Goal: Communication & Community: Answer question/provide support

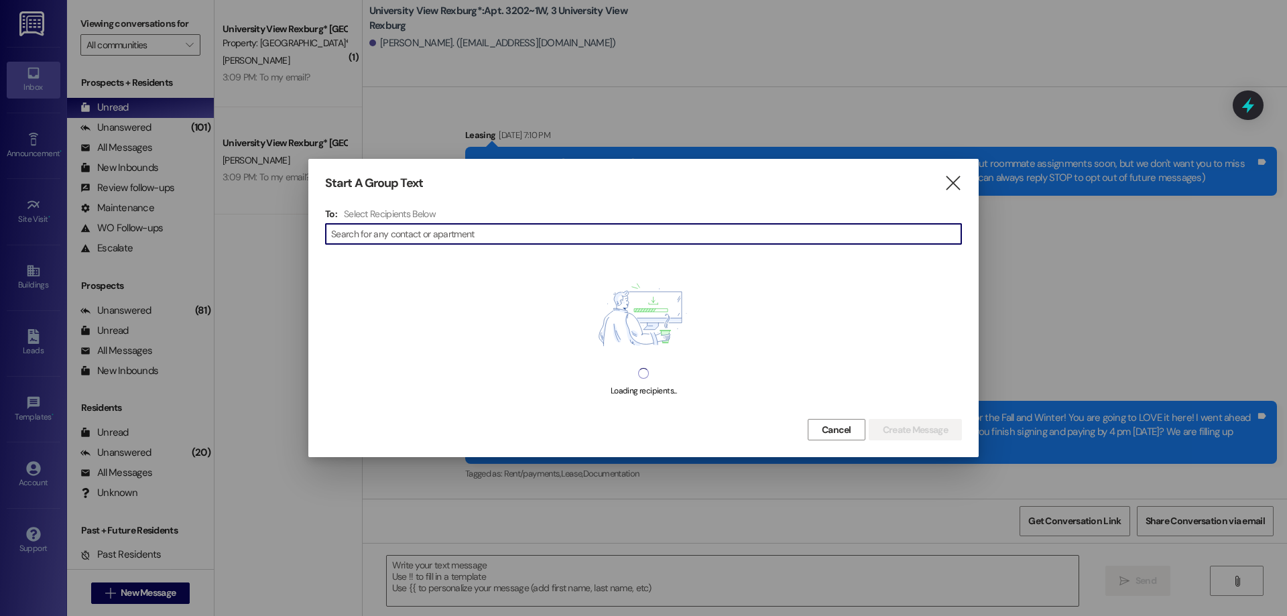
scroll to position [36909, 0]
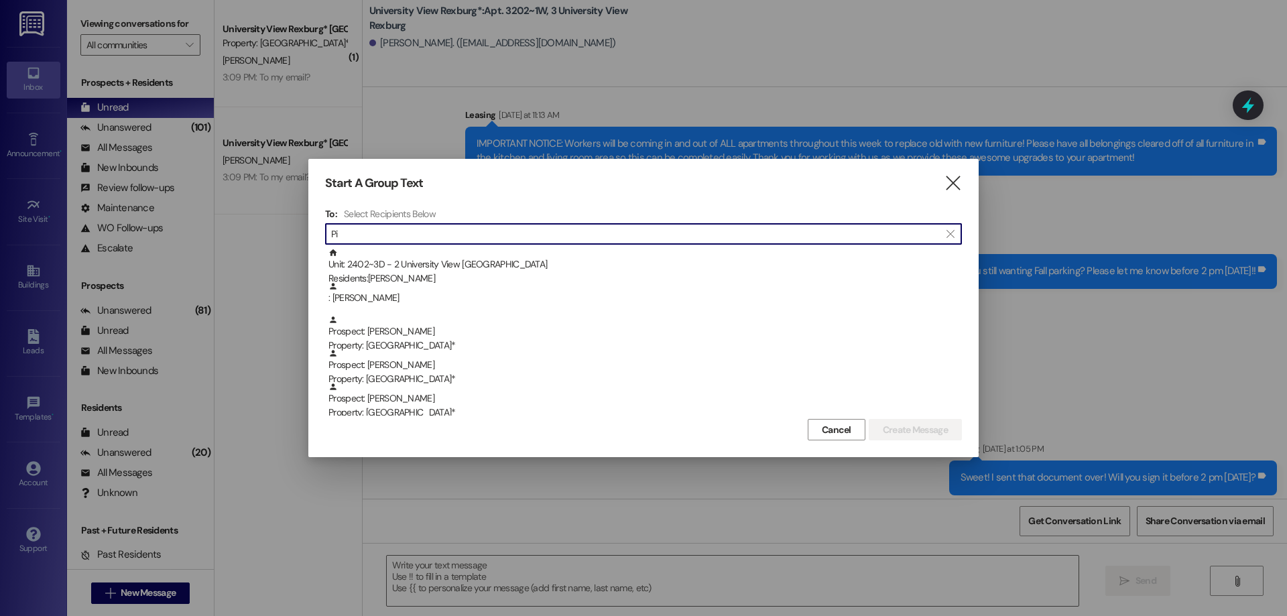
type input "P"
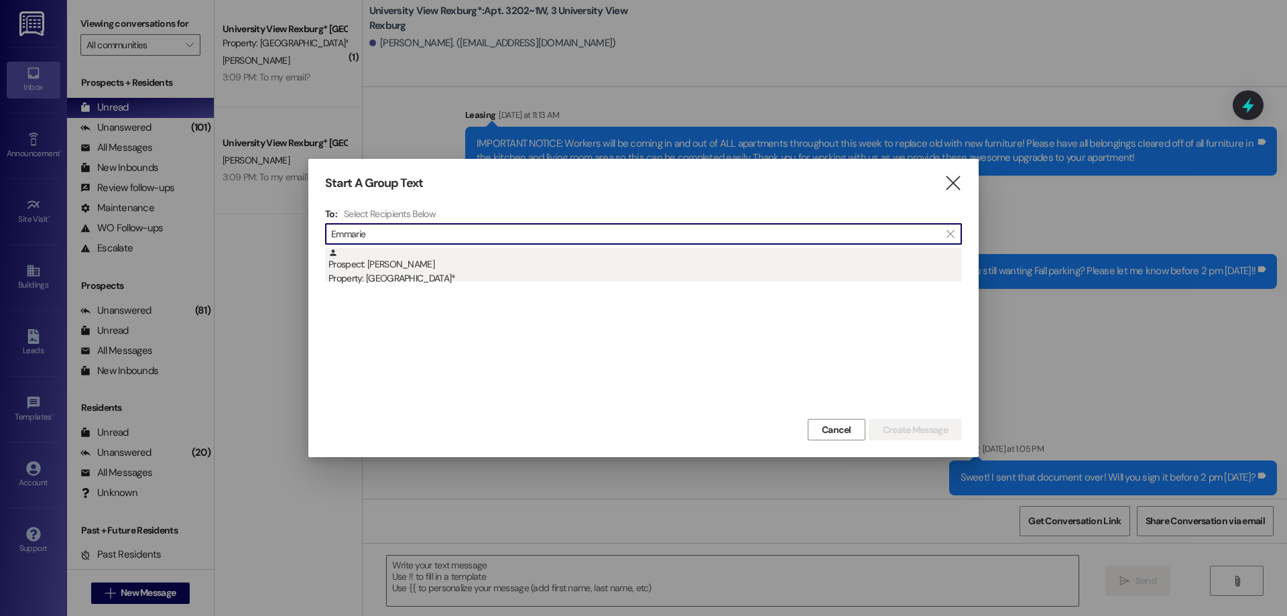
type input "Emmarie"
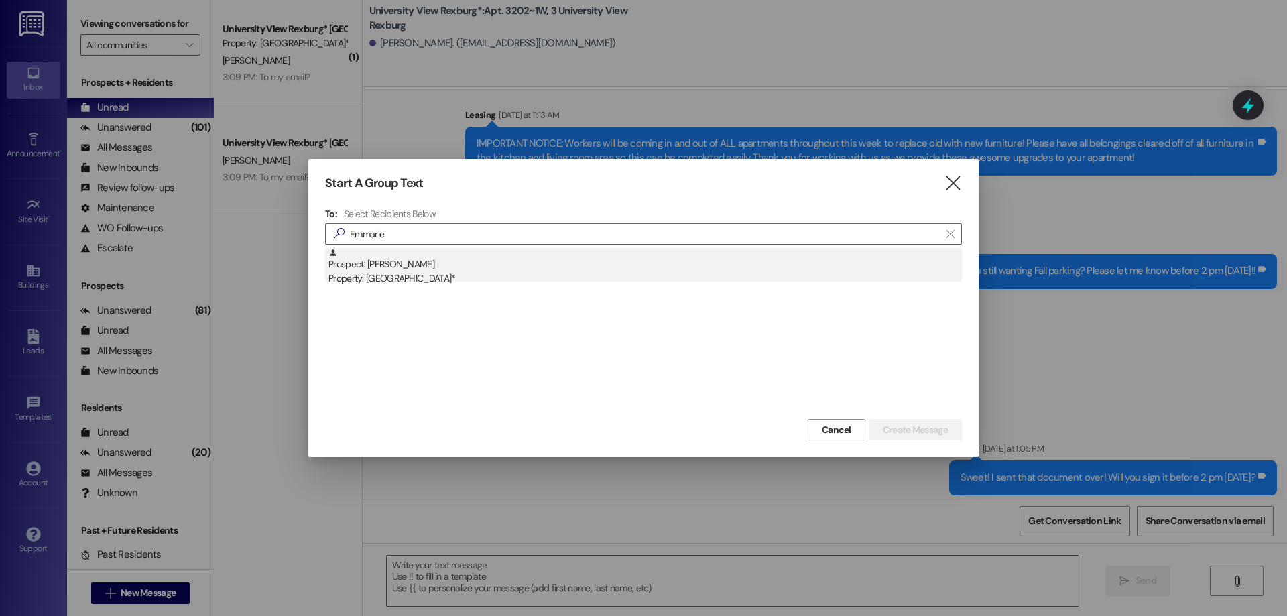
click at [405, 276] on div "Property: [GEOGRAPHIC_DATA]*" at bounding box center [644, 278] width 633 height 14
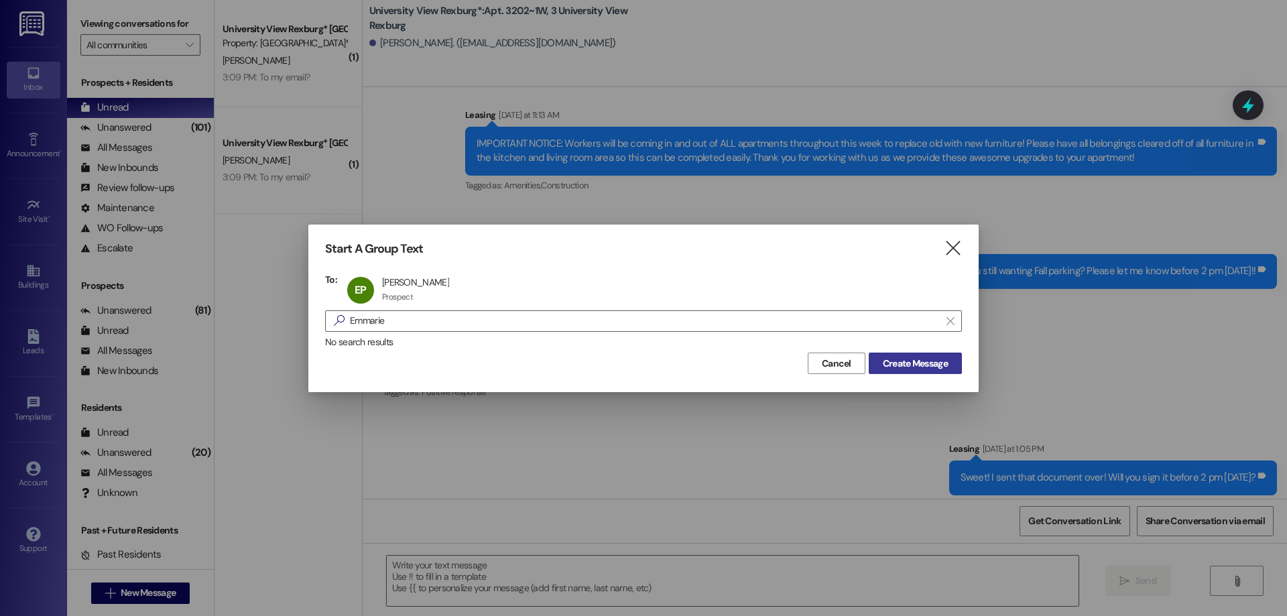
click at [903, 360] on span "Create Message" at bounding box center [915, 364] width 65 height 14
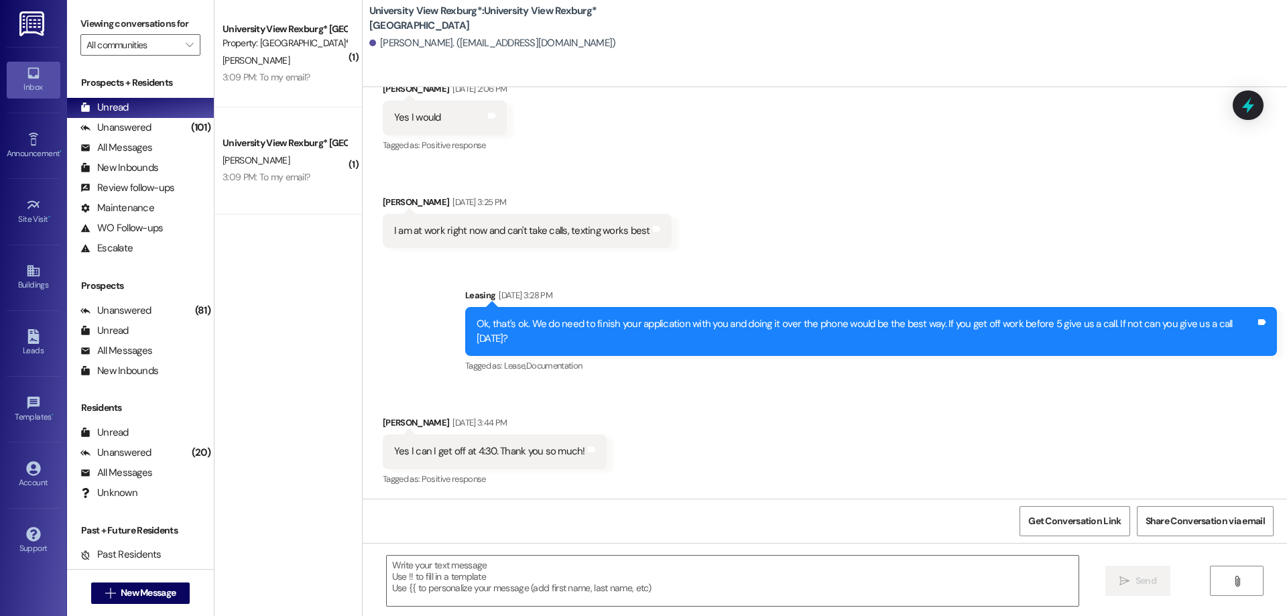
scroll to position [476, 0]
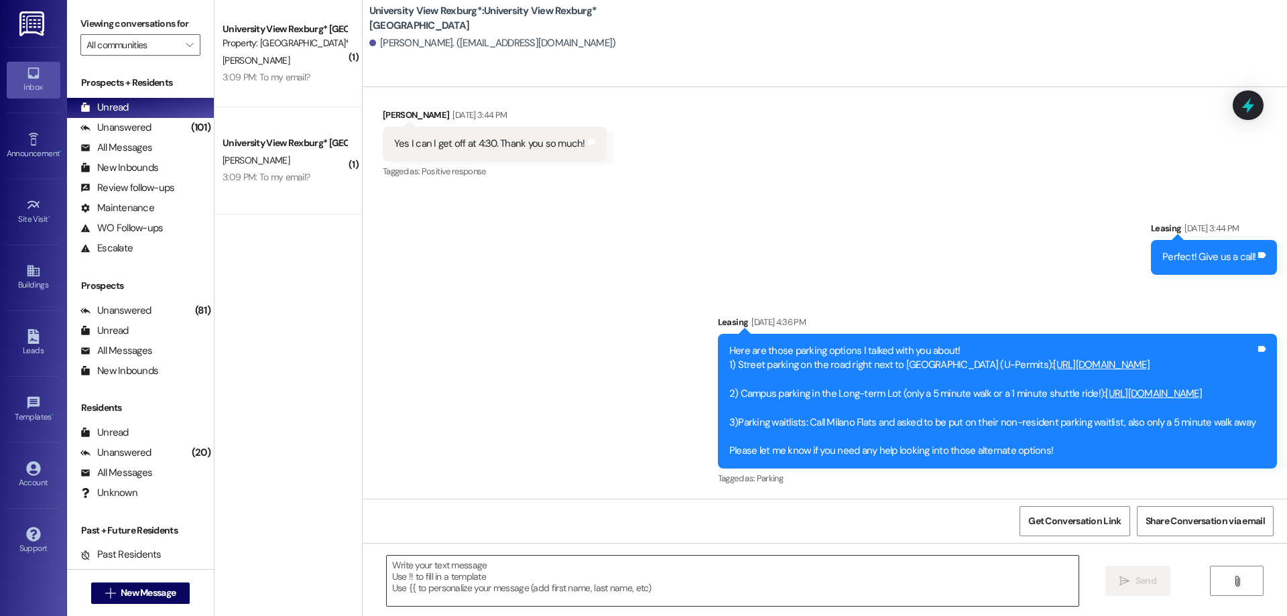
click at [532, 581] on textarea at bounding box center [733, 581] width 692 height 50
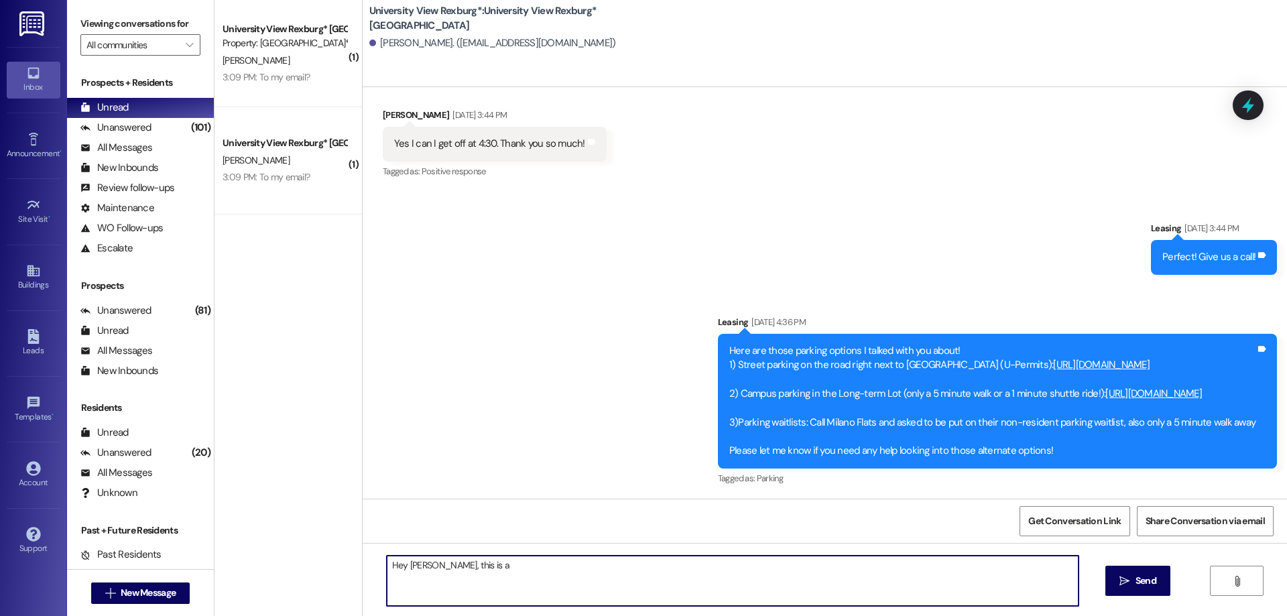
drag, startPoint x: 420, startPoint y: 570, endPoint x: 613, endPoint y: 575, distance: 193.1
click at [613, 574] on textarea "Hey [PERSON_NAME], this is a" at bounding box center [733, 581] width 692 height 50
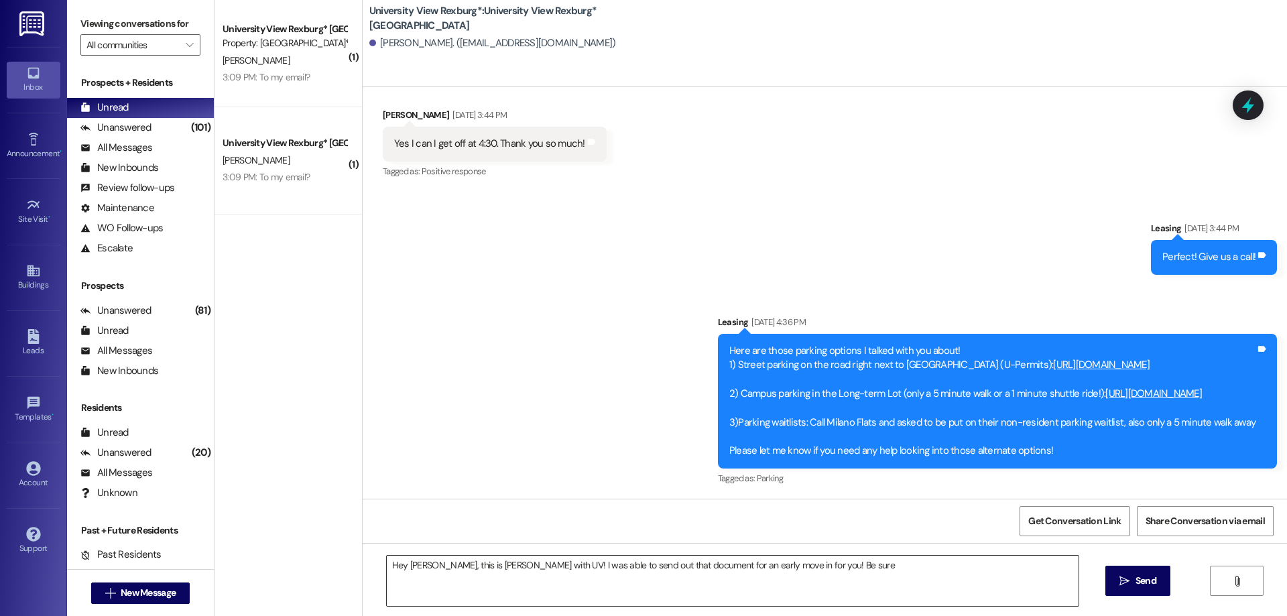
click at [778, 566] on textarea "Hey [PERSON_NAME], this is [PERSON_NAME] with UV! I was able to send out that d…" at bounding box center [733, 581] width 692 height 50
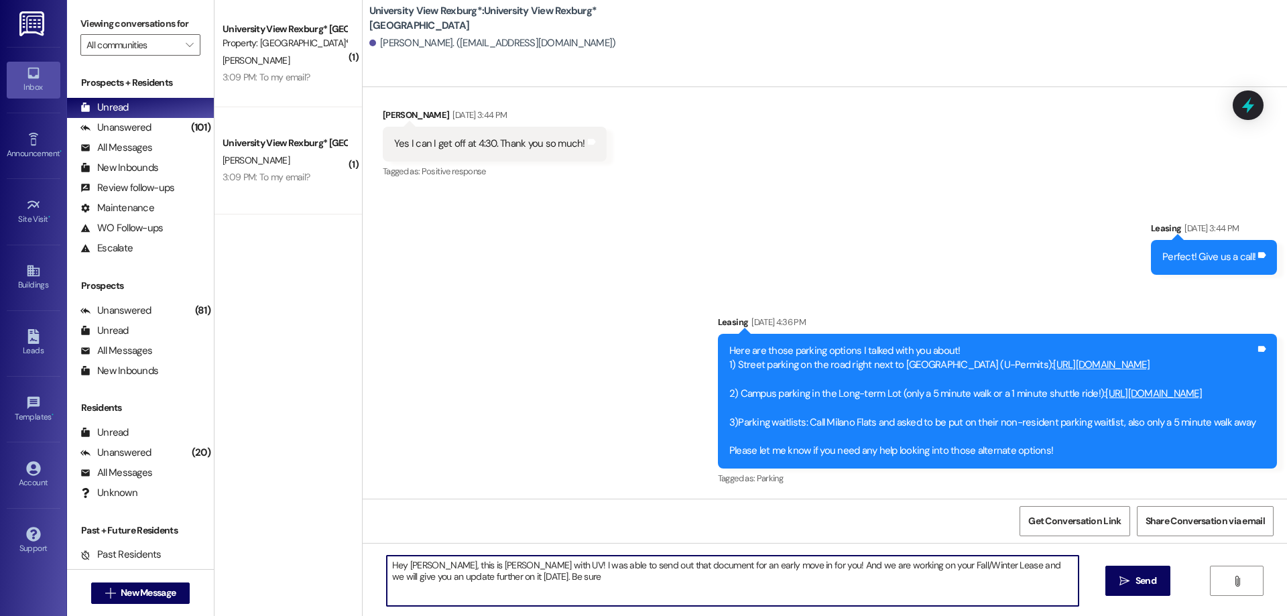
click at [826, 569] on textarea "Hey [PERSON_NAME], this is [PERSON_NAME] with UV! I was able to send out that d…" at bounding box center [733, 581] width 692 height 50
click at [950, 566] on textarea "Hey [PERSON_NAME], this is [PERSON_NAME] with UV! I was able to send out that d…" at bounding box center [733, 581] width 692 height 50
drag, startPoint x: 496, startPoint y: 581, endPoint x: 503, endPoint y: 587, distance: 9.5
click at [497, 581] on textarea "Hey [PERSON_NAME], this is [PERSON_NAME] with UV! I was able to send out that d…" at bounding box center [733, 581] width 692 height 50
click at [825, 566] on textarea "Hey [PERSON_NAME], this is [PERSON_NAME] with UV! I was able to send out that d…" at bounding box center [733, 581] width 692 height 50
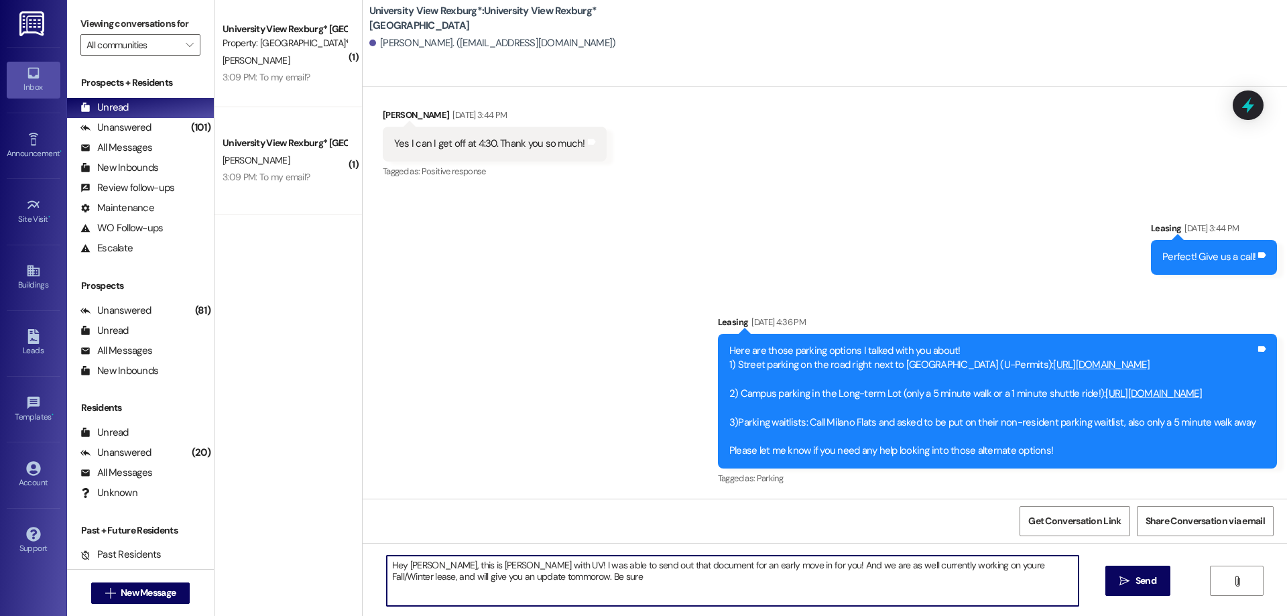
click at [892, 566] on textarea "Hey [PERSON_NAME], this is [PERSON_NAME] with UV! I was able to send out that d…" at bounding box center [733, 581] width 692 height 50
click at [453, 576] on textarea "Hey [PERSON_NAME], this is [PERSON_NAME] with UV! I was able to send out that d…" at bounding box center [733, 581] width 692 height 50
click at [473, 582] on textarea "Hey [PERSON_NAME], this is [PERSON_NAME] with UV! I was able to send out that d…" at bounding box center [733, 581] width 692 height 50
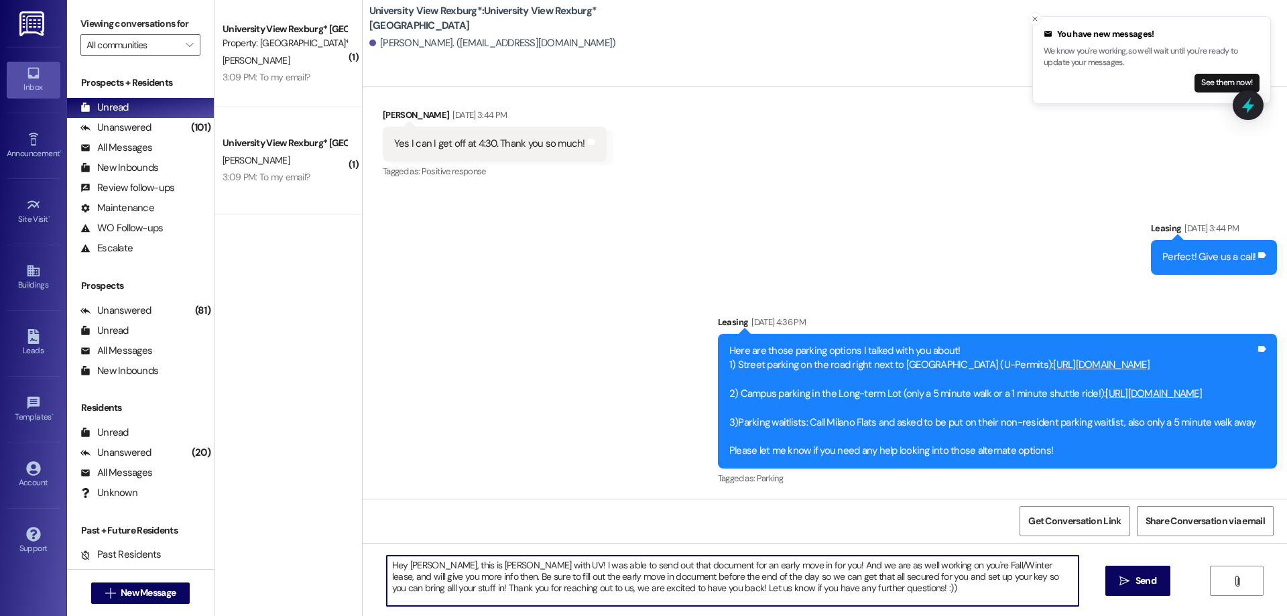
click at [983, 568] on textarea "Hey [PERSON_NAME], this is [PERSON_NAME] with UV! I was able to send out that d…" at bounding box center [733, 581] width 692 height 50
click at [595, 578] on textarea "Hey [PERSON_NAME], this is [PERSON_NAME] with UV! I was able to send out that d…" at bounding box center [733, 581] width 692 height 50
click at [825, 566] on textarea "Hey [PERSON_NAME], this is [PERSON_NAME] with UV! I was able to send out that d…" at bounding box center [733, 581] width 692 height 50
click at [824, 565] on textarea "Hey [PERSON_NAME], this is [PERSON_NAME] with UV! I was able to send out that d…" at bounding box center [733, 581] width 692 height 50
click at [562, 577] on textarea "Hey [PERSON_NAME], this is [PERSON_NAME] with UV! I was able to send out that d…" at bounding box center [733, 581] width 692 height 50
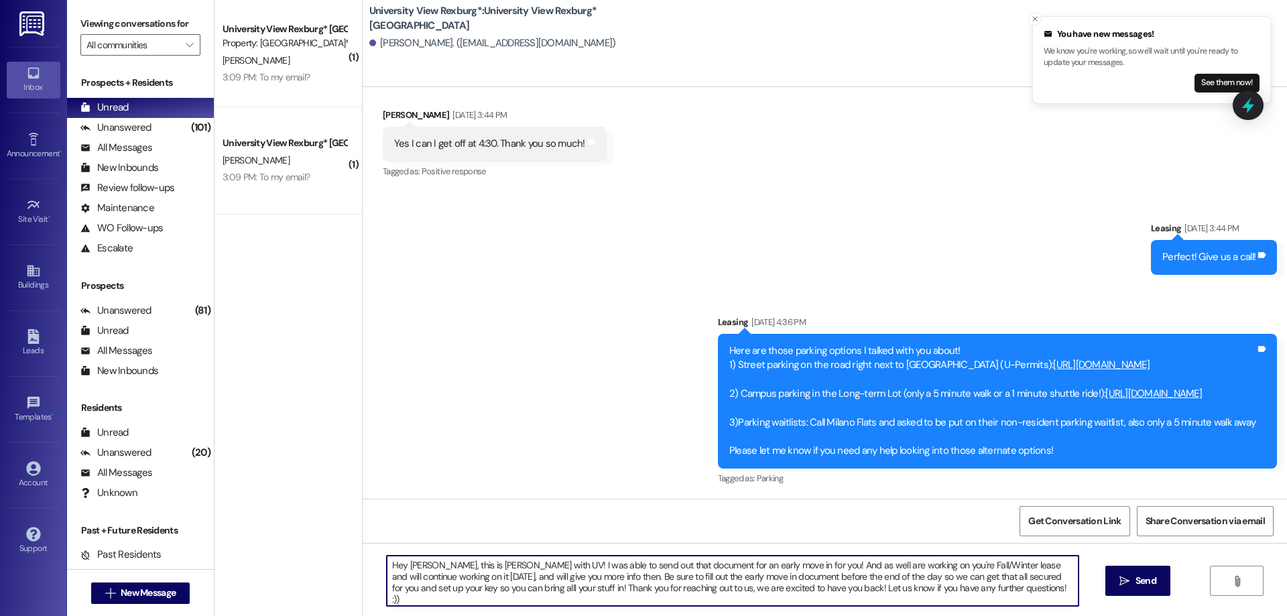
click at [1034, 578] on textarea "Hey [PERSON_NAME], this is [PERSON_NAME] with UV! I was able to send out that d…" at bounding box center [733, 581] width 692 height 50
click at [993, 578] on textarea "Hey [PERSON_NAME], this is [PERSON_NAME] with UV! I was able to send out that d…" at bounding box center [733, 581] width 692 height 50
click at [603, 587] on textarea "Hey [PERSON_NAME], this is [PERSON_NAME] with UV! I was able to send out that d…" at bounding box center [733, 581] width 692 height 50
drag, startPoint x: 476, startPoint y: 591, endPoint x: 442, endPoint y: 591, distance: 34.2
click at [442, 591] on textarea "Hey [PERSON_NAME], this is [PERSON_NAME] with UV! I was able to send out that d…" at bounding box center [733, 581] width 692 height 50
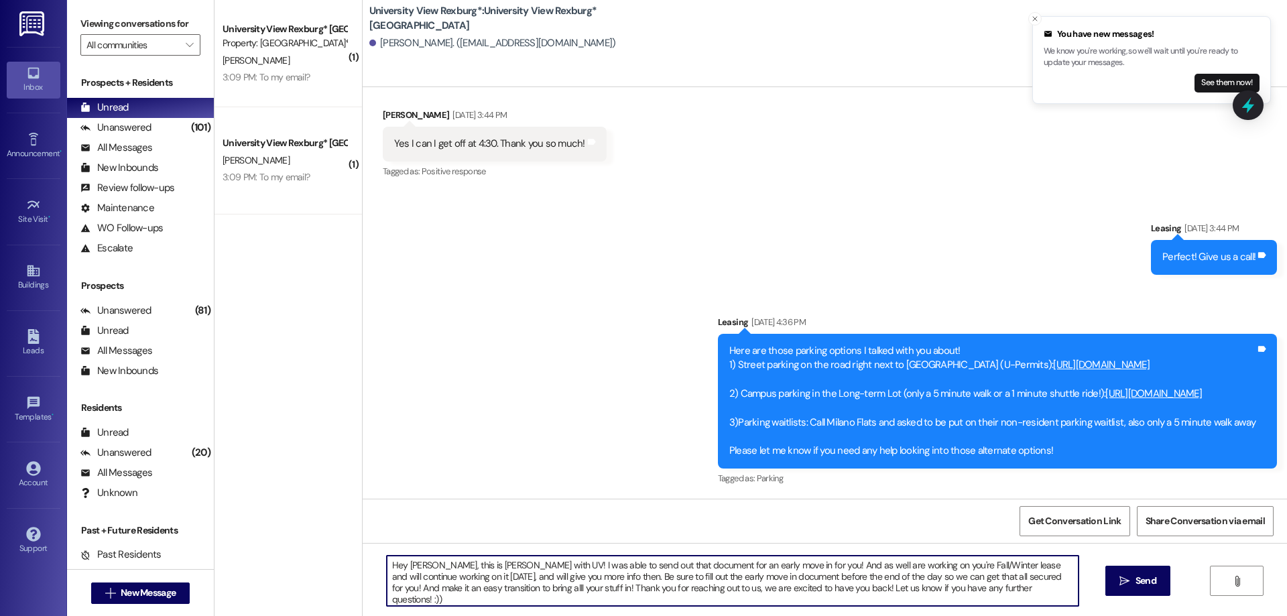
click at [1010, 576] on textarea "Hey [PERSON_NAME], this is [PERSON_NAME] with UV! I was able to send out that d…" at bounding box center [733, 581] width 692 height 50
click at [519, 591] on textarea "Hey [PERSON_NAME], this is [PERSON_NAME] with UV! I was able to send out that d…" at bounding box center [733, 581] width 692 height 50
click at [524, 587] on textarea "Hey [PERSON_NAME], this is [PERSON_NAME] with UV! I was able to send out that d…" at bounding box center [733, 581] width 692 height 50
drag, startPoint x: 381, startPoint y: 562, endPoint x: 1030, endPoint y: 589, distance: 649.5
click at [1030, 589] on textarea "Hey [PERSON_NAME], this is [PERSON_NAME] with UV! I was able to send out that d…" at bounding box center [733, 581] width 692 height 50
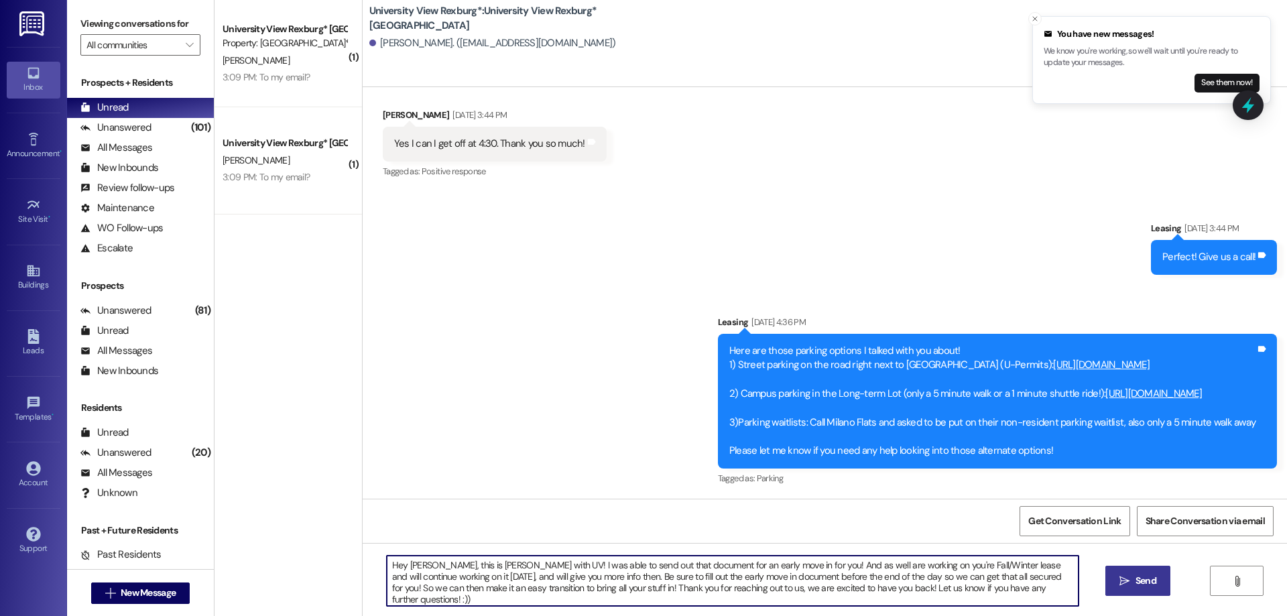
type textarea "Hey [PERSON_NAME], this is [PERSON_NAME] with UV! I was able to send out that d…"
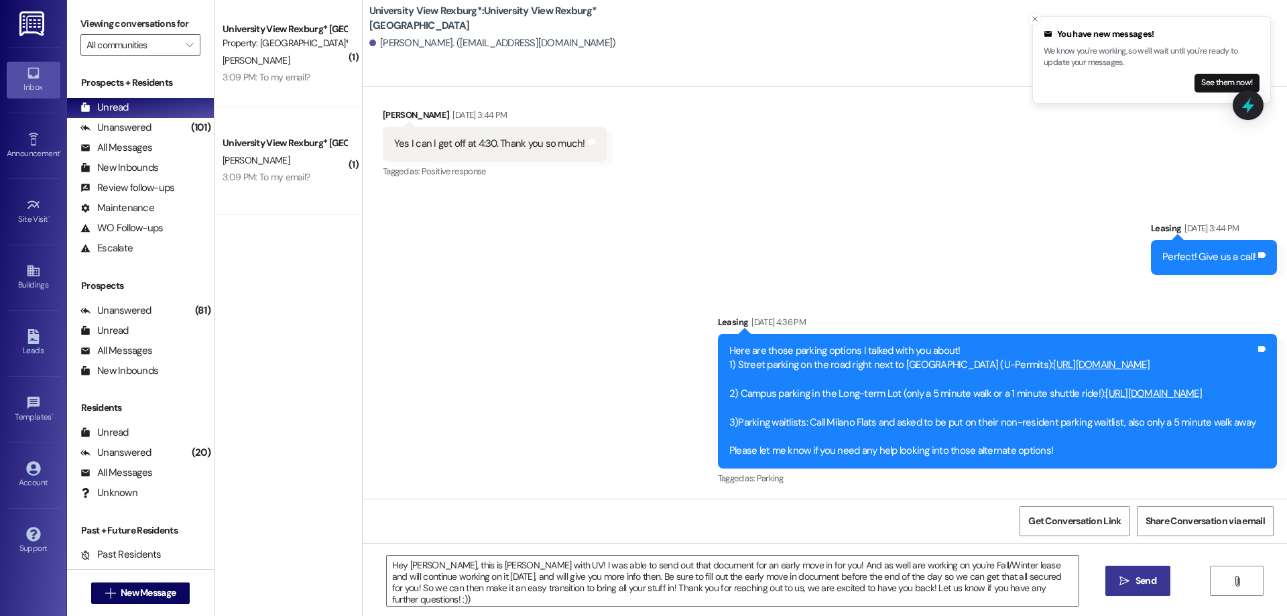
click at [1117, 577] on span " Send" at bounding box center [1138, 581] width 42 height 14
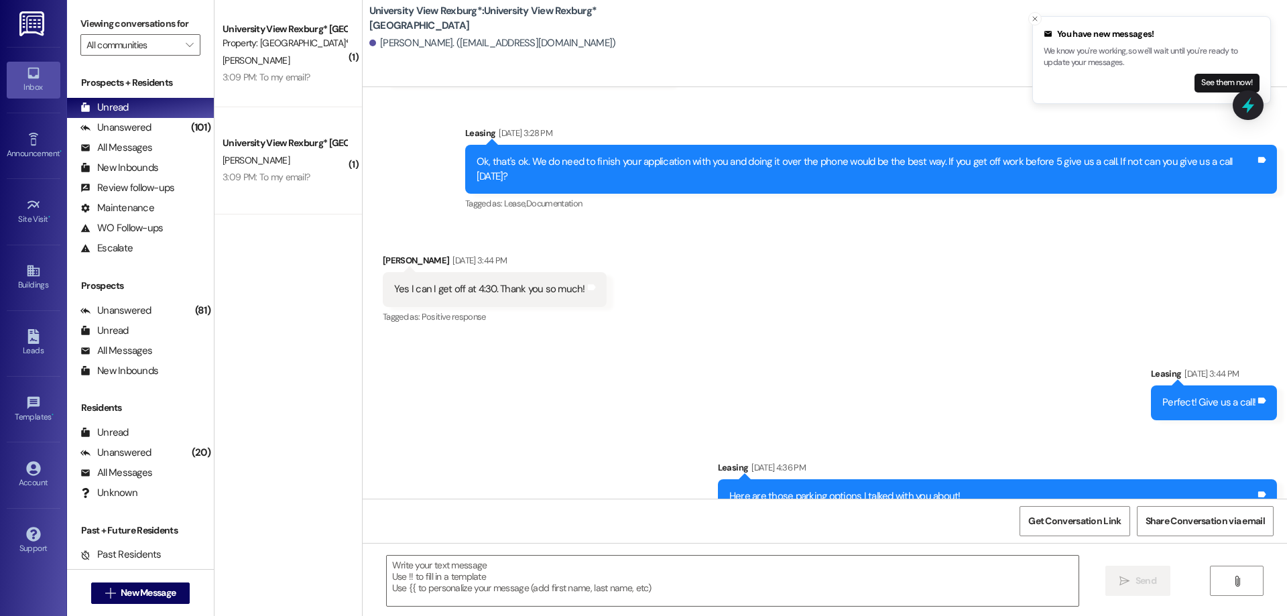
scroll to position [599, 0]
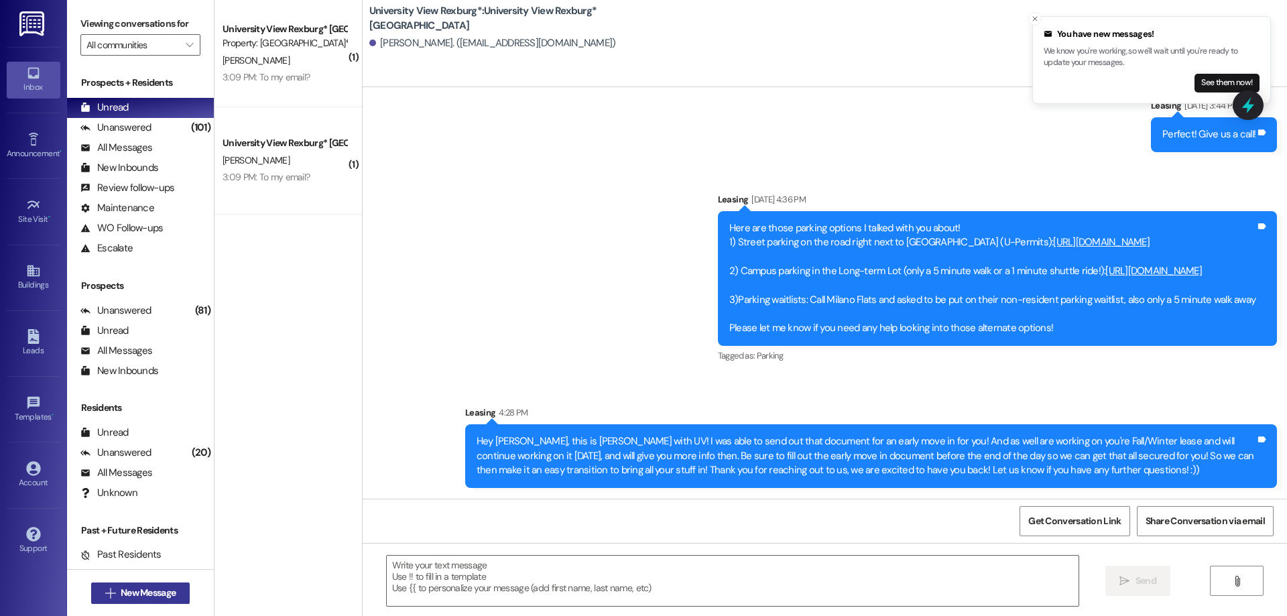
click at [132, 587] on span "New Message" at bounding box center [148, 593] width 55 height 14
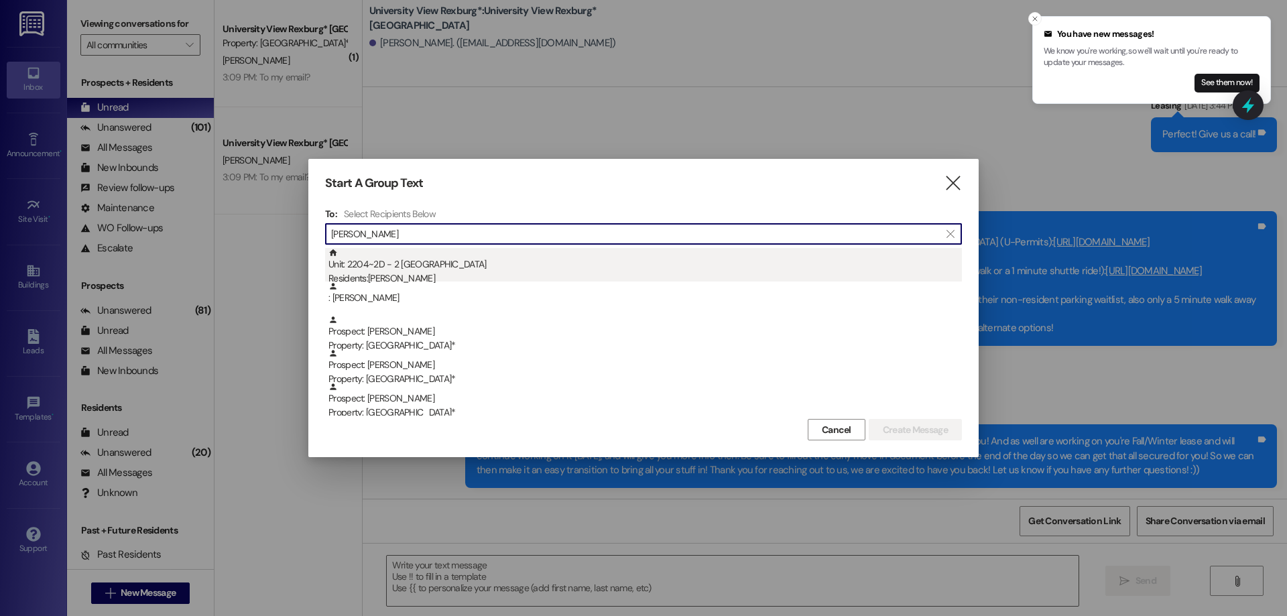
type input "[PERSON_NAME]"
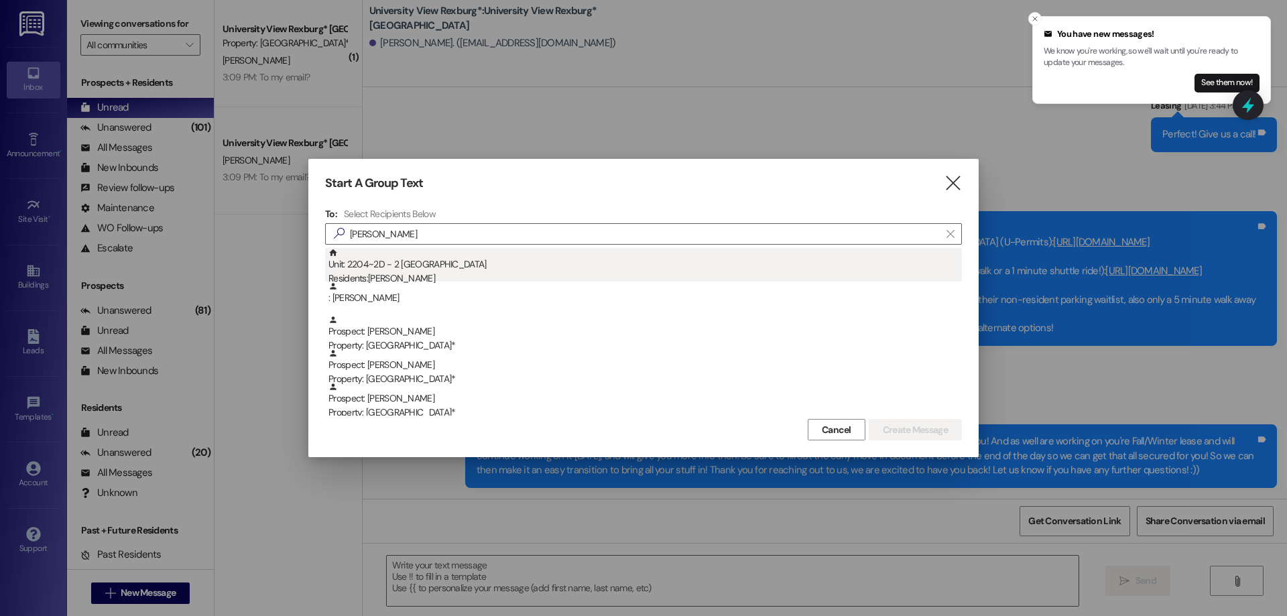
click at [359, 269] on div "Unit: 2204~2D - 2 University View Rexburg Residents: [PERSON_NAME]" at bounding box center [644, 267] width 633 height 38
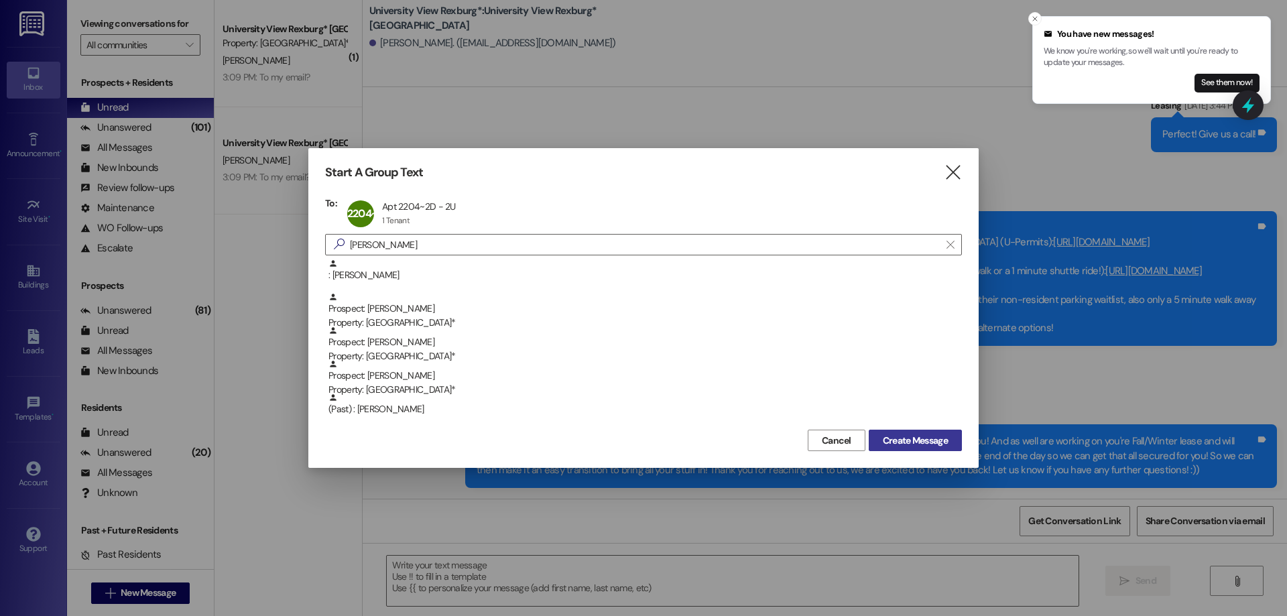
click at [912, 442] on span "Create Message" at bounding box center [915, 441] width 65 height 14
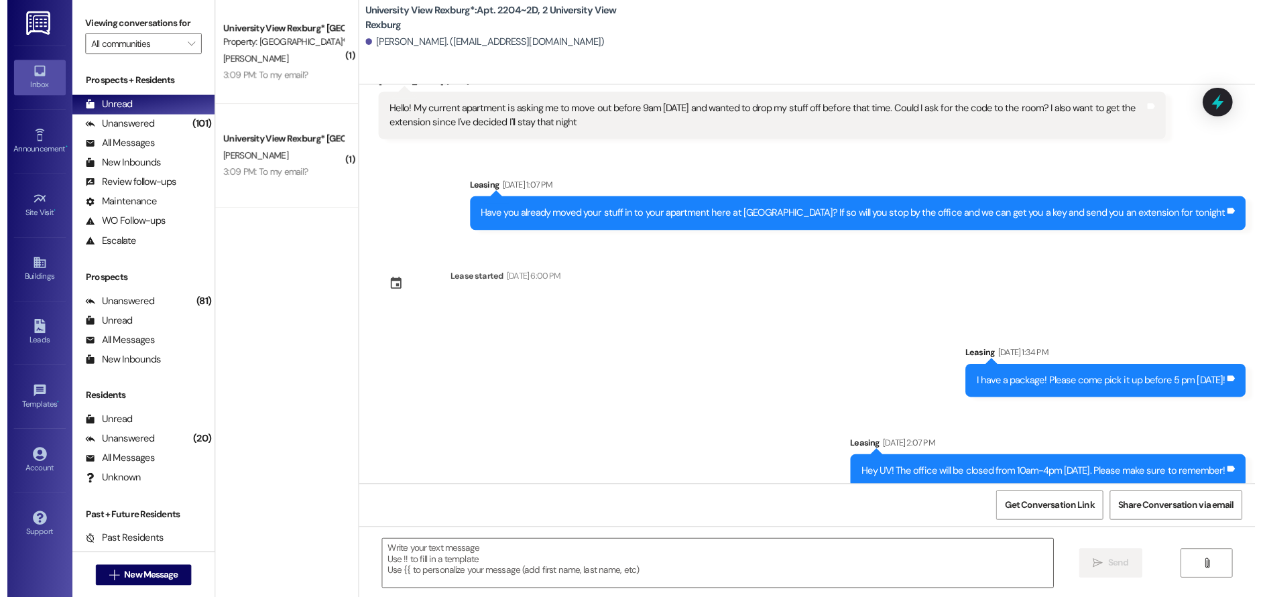
scroll to position [5400, 0]
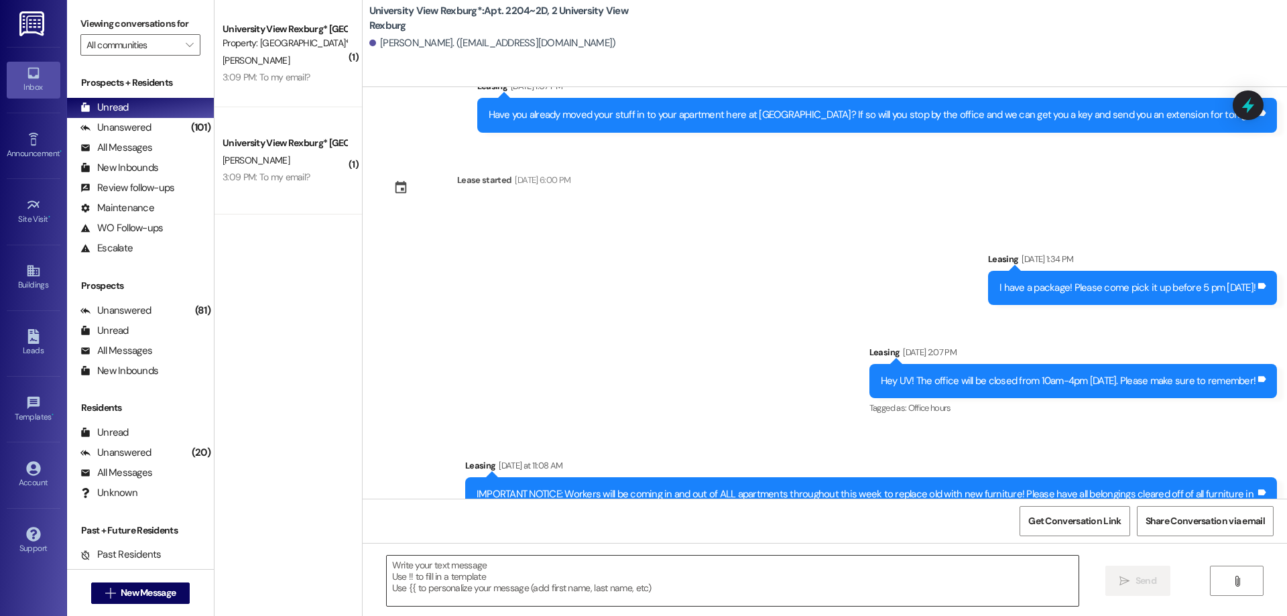
click at [558, 564] on textarea at bounding box center [733, 581] width 692 height 50
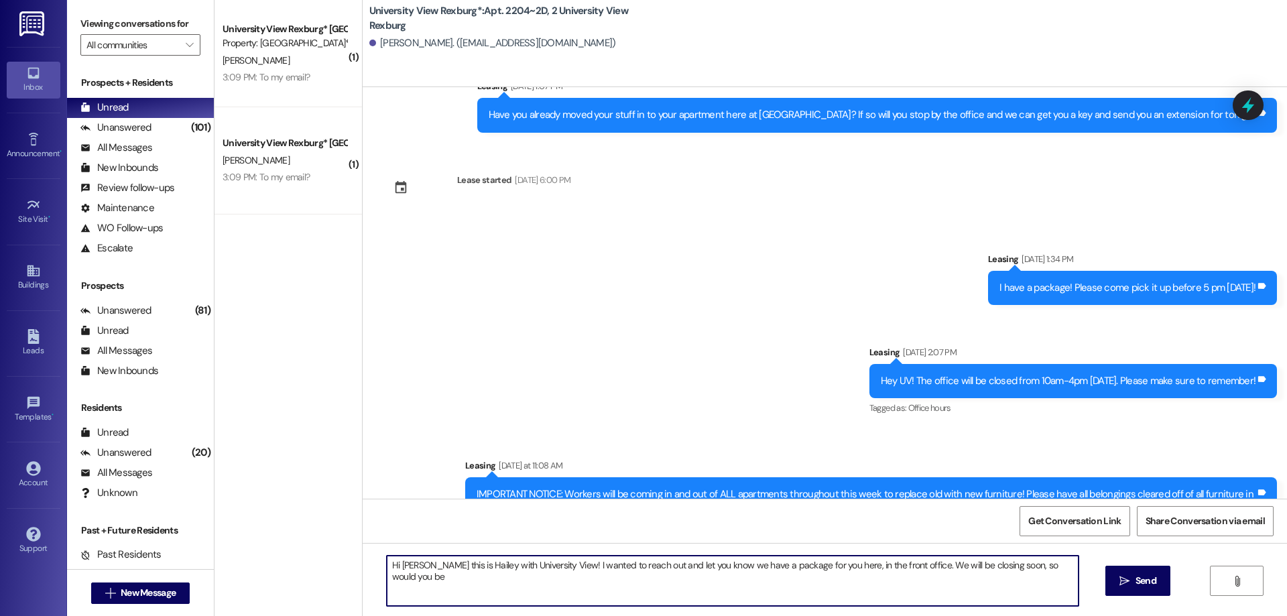
click at [713, 567] on textarea "Hi [PERSON_NAME] this is Hailey with University View! I wanted to reach out and…" at bounding box center [733, 581] width 692 height 50
click at [910, 569] on textarea "Hi [PERSON_NAME] this is Hailey with University View! I wanted to reach out and…" at bounding box center [733, 581] width 692 height 50
click at [1069, 567] on textarea "Hi [PERSON_NAME] this is Hailey with University View! I wanted to reach out and…" at bounding box center [733, 581] width 692 height 50
click at [461, 580] on textarea "Hi [PERSON_NAME] this is Hailey with University View! I wanted to reach out and…" at bounding box center [733, 581] width 692 height 50
click at [688, 586] on textarea "Hi [PERSON_NAME] this is Hailey with University View! I wanted to reach out and…" at bounding box center [733, 581] width 692 height 50
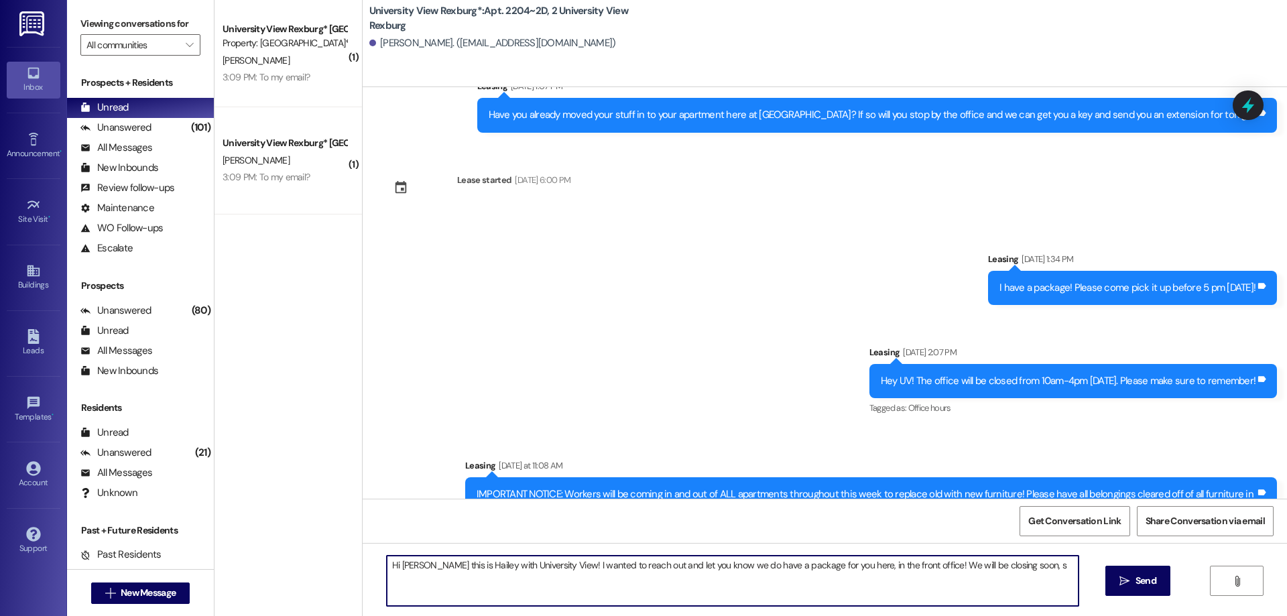
click at [581, 582] on textarea "Hi [PERSON_NAME] this is Hailey with University View! I wanted to reach out and…" at bounding box center [733, 581] width 692 height 50
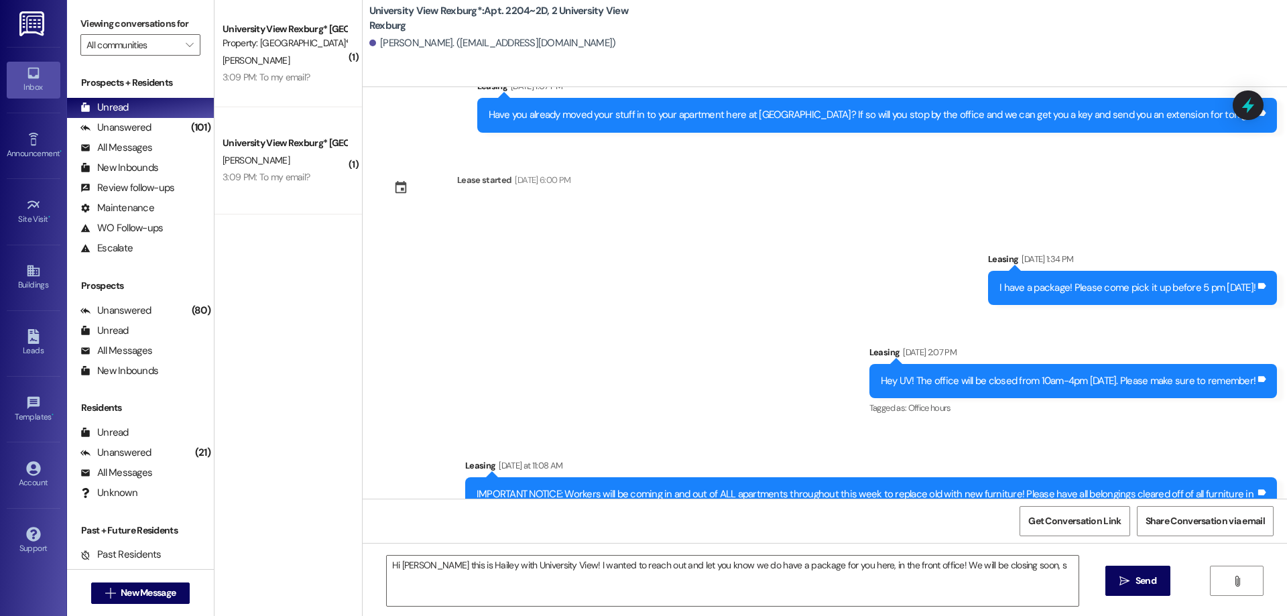
click at [731, 222] on div "Sent via SMS Leasing [DATE] 1:34 PM I have a package! Please come pick it up be…" at bounding box center [825, 389] width 924 height 334
click at [836, 563] on textarea "Hi [PERSON_NAME] this is Hailey with University View! I wanted to reach out and…" at bounding box center [733, 581] width 692 height 50
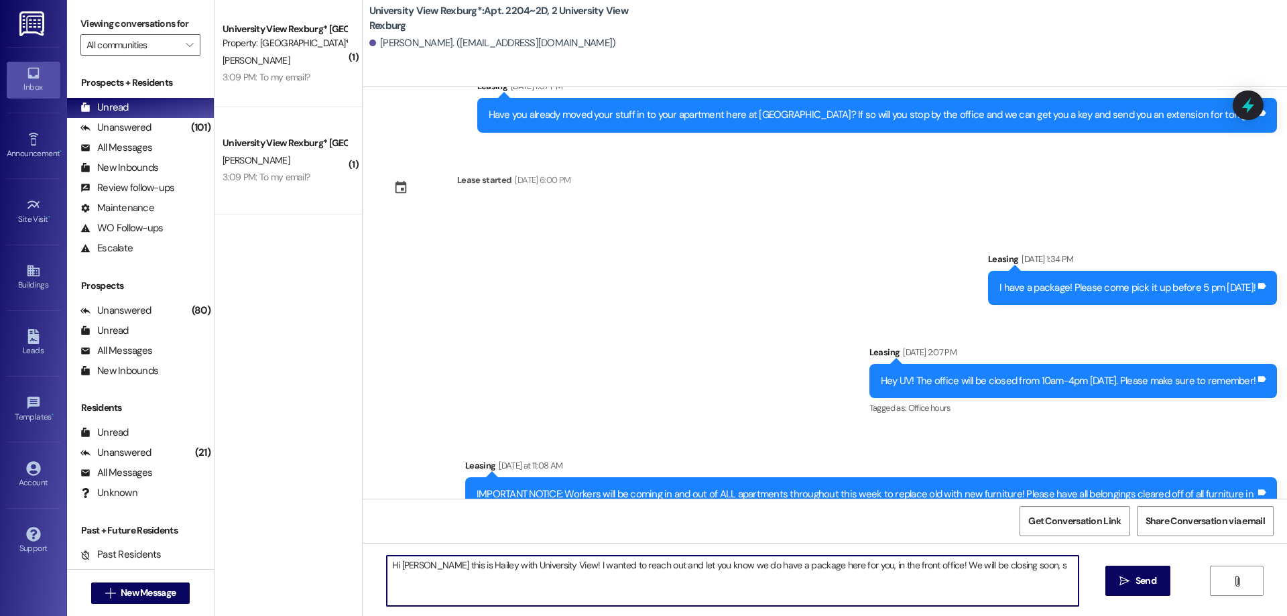
click at [1012, 565] on textarea "Hi [PERSON_NAME] this is Hailey with University View! I wanted to reach out and…" at bounding box center [733, 581] width 692 height 50
drag, startPoint x: 379, startPoint y: 564, endPoint x: 522, endPoint y: 578, distance: 143.5
click at [528, 578] on textarea "Hi [PERSON_NAME] this is Hailey with University View! I wanted to reach out and…" at bounding box center [733, 581] width 692 height 50
type textarea "Hi [PERSON_NAME] this is Hailey with University View! I wanted to reach out and…"
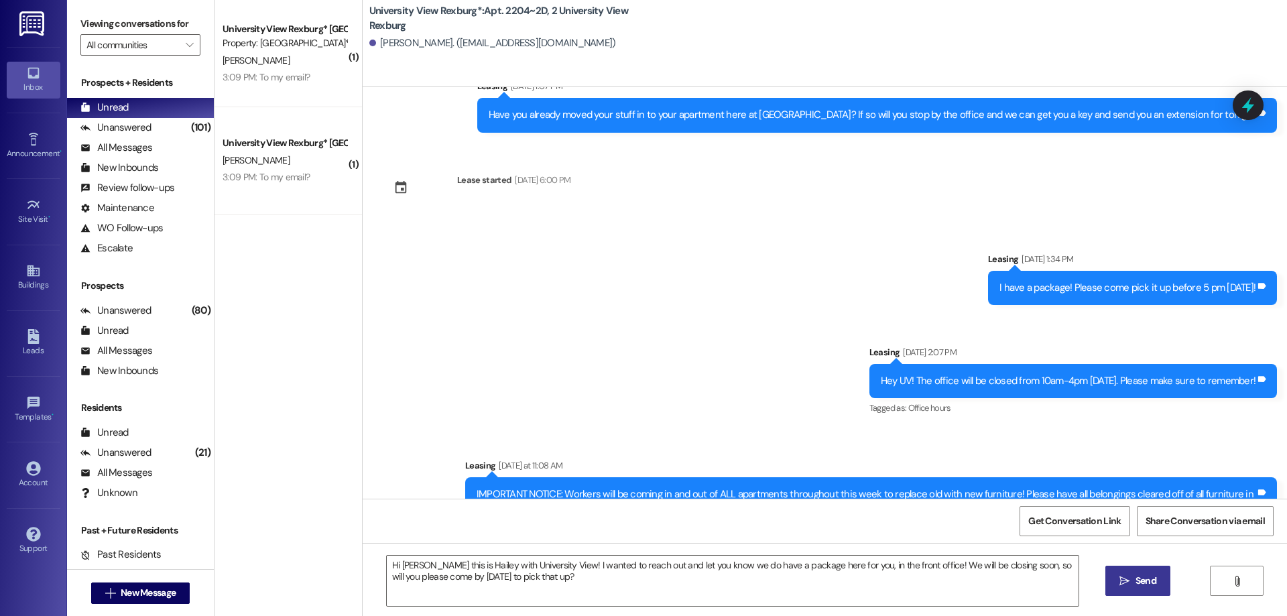
click at [1140, 582] on span "Send" at bounding box center [1146, 581] width 21 height 14
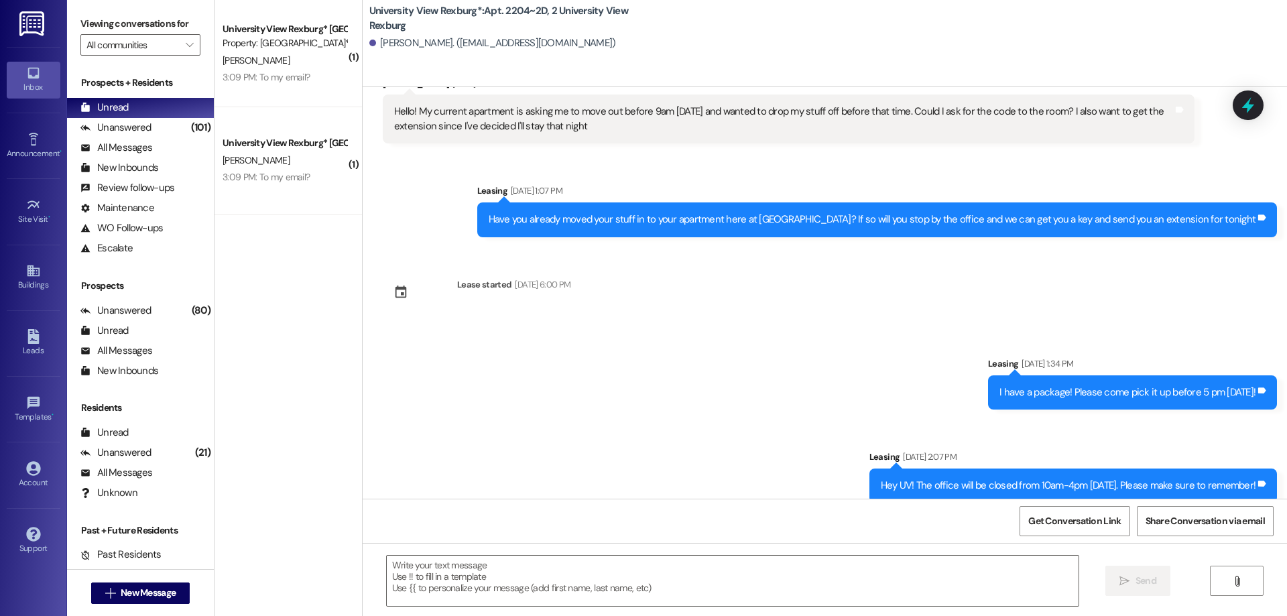
scroll to position [5507, 0]
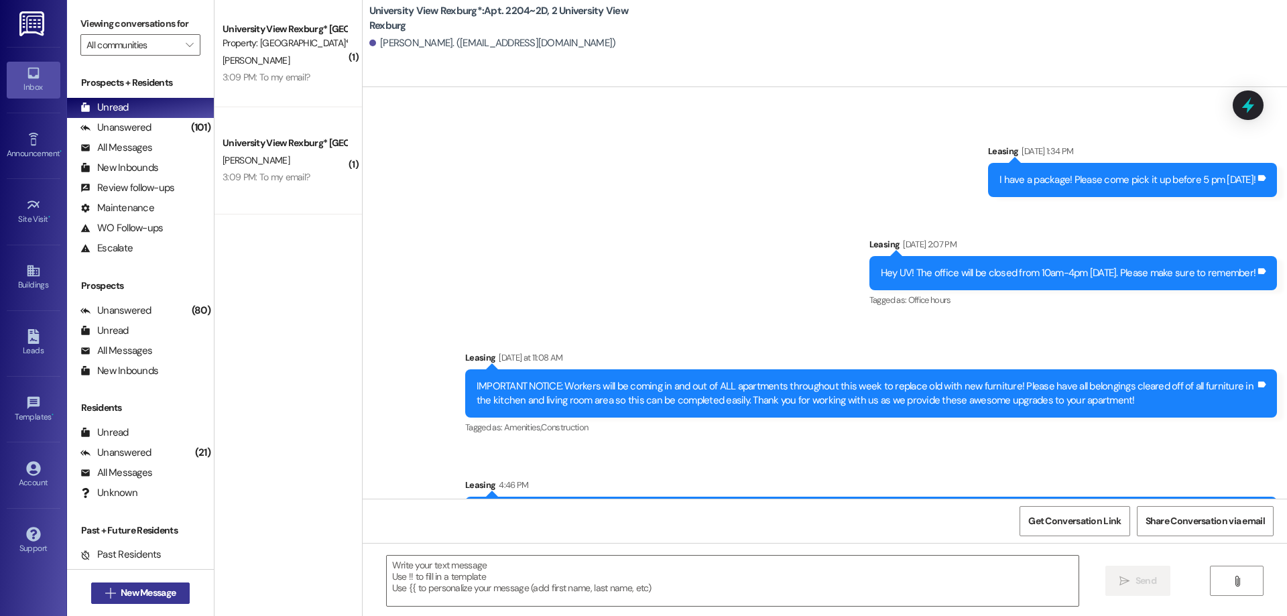
click at [161, 594] on span "New Message" at bounding box center [148, 593] width 55 height 14
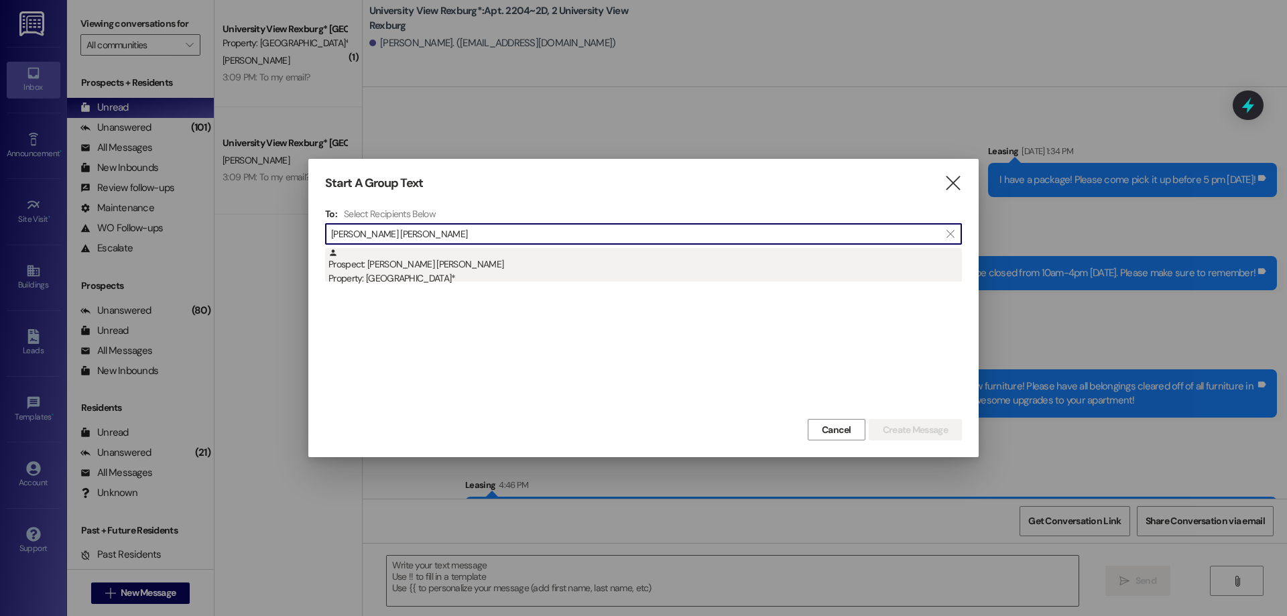
type input "[PERSON_NAME] [PERSON_NAME]"
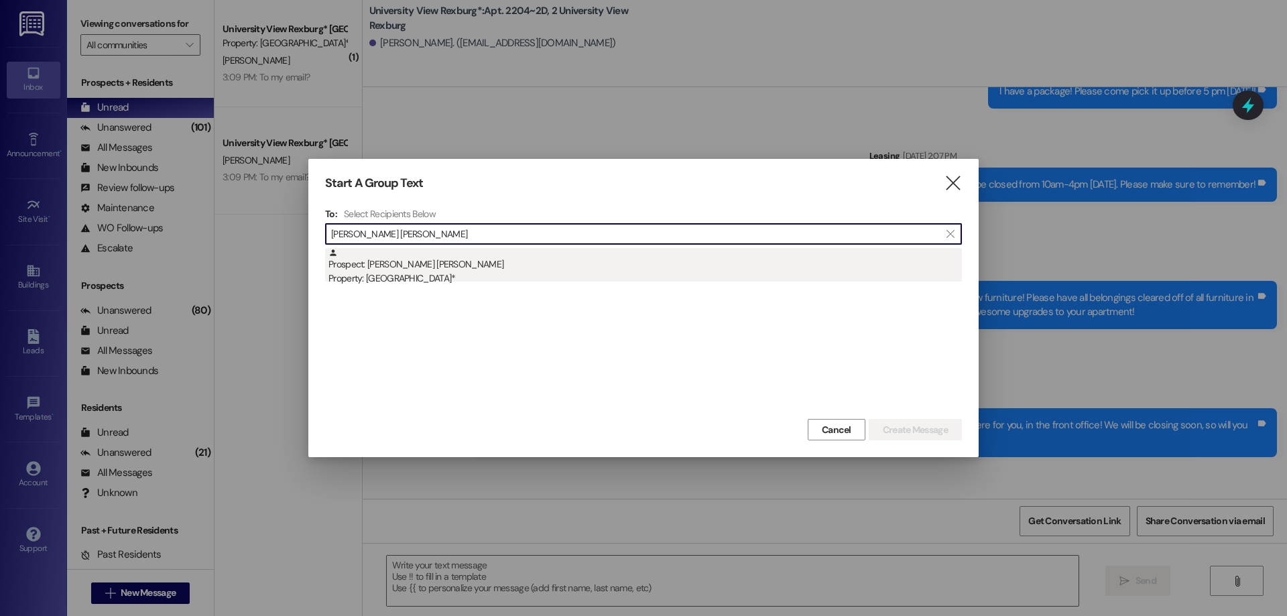
click at [428, 267] on div "Prospect: [PERSON_NAME] [PERSON_NAME] Property: [GEOGRAPHIC_DATA]*" at bounding box center [644, 267] width 633 height 38
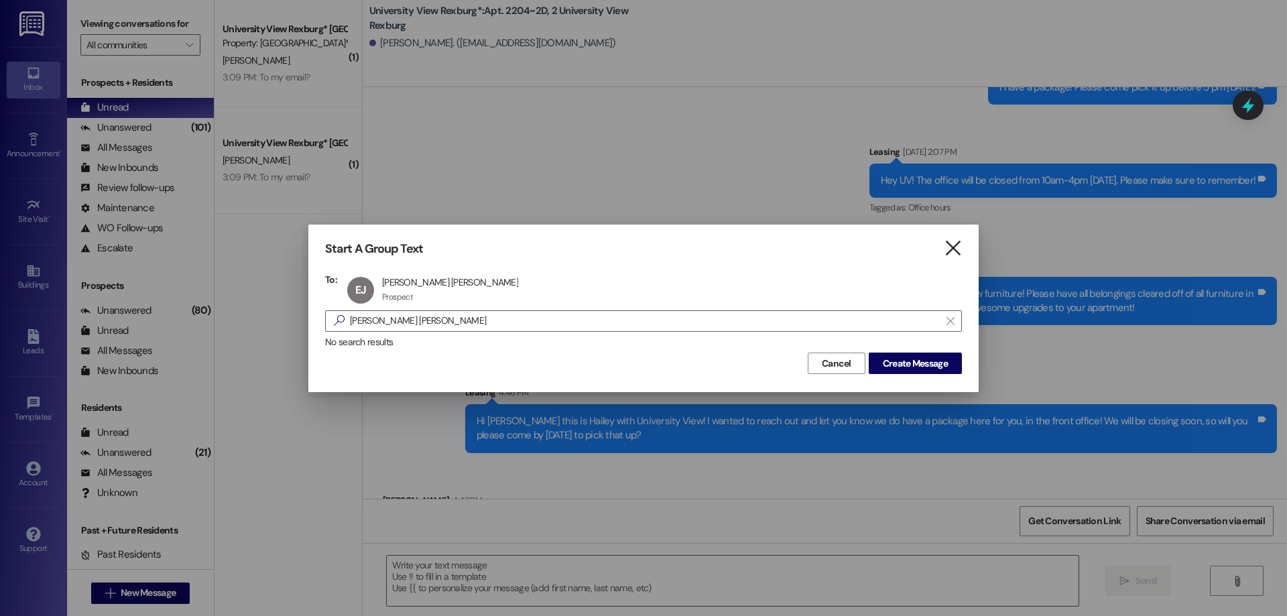
click at [949, 255] on icon "" at bounding box center [953, 248] width 18 height 14
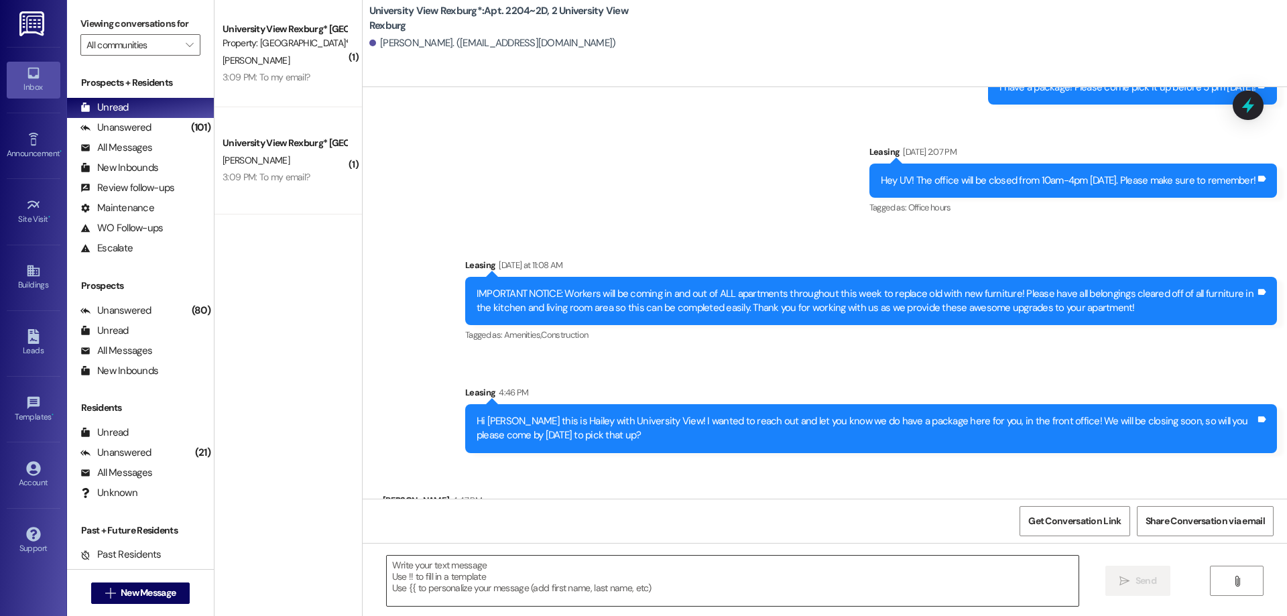
click at [572, 576] on textarea at bounding box center [733, 581] width 692 height 50
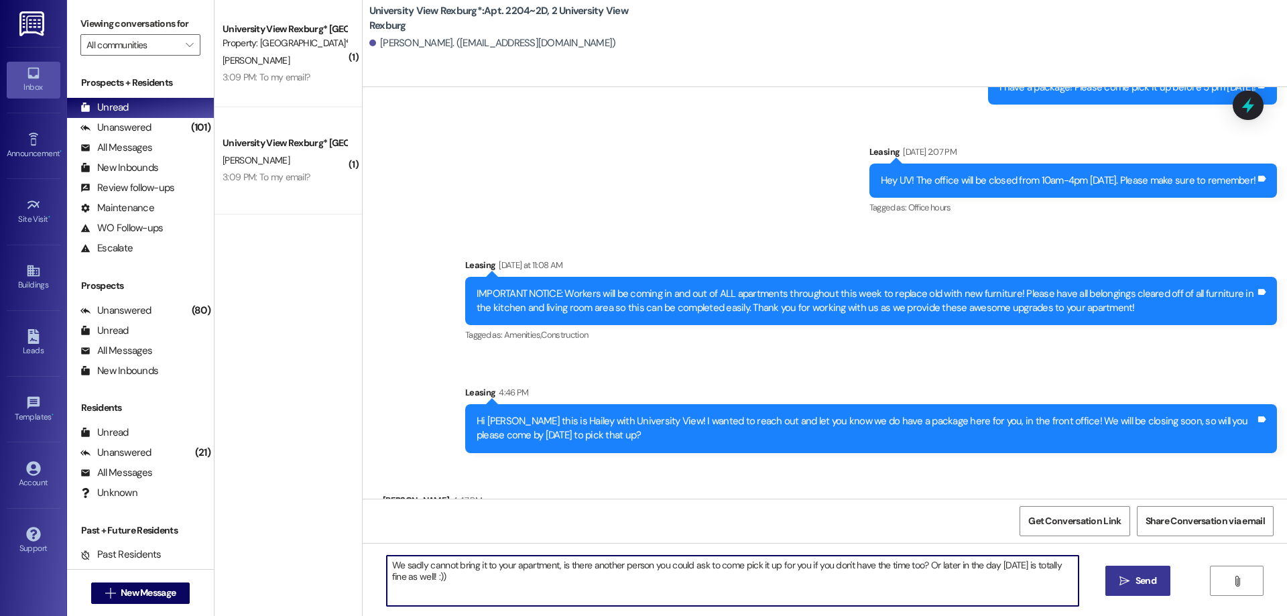
click at [424, 579] on textarea "We sadly cannot bring it to your apartment, is there another person you could a…" at bounding box center [733, 581] width 692 height 50
type textarea "We sadly cannot bring it to your apartment, is there another person you could a…"
click at [1136, 576] on span "Send" at bounding box center [1146, 581] width 21 height 14
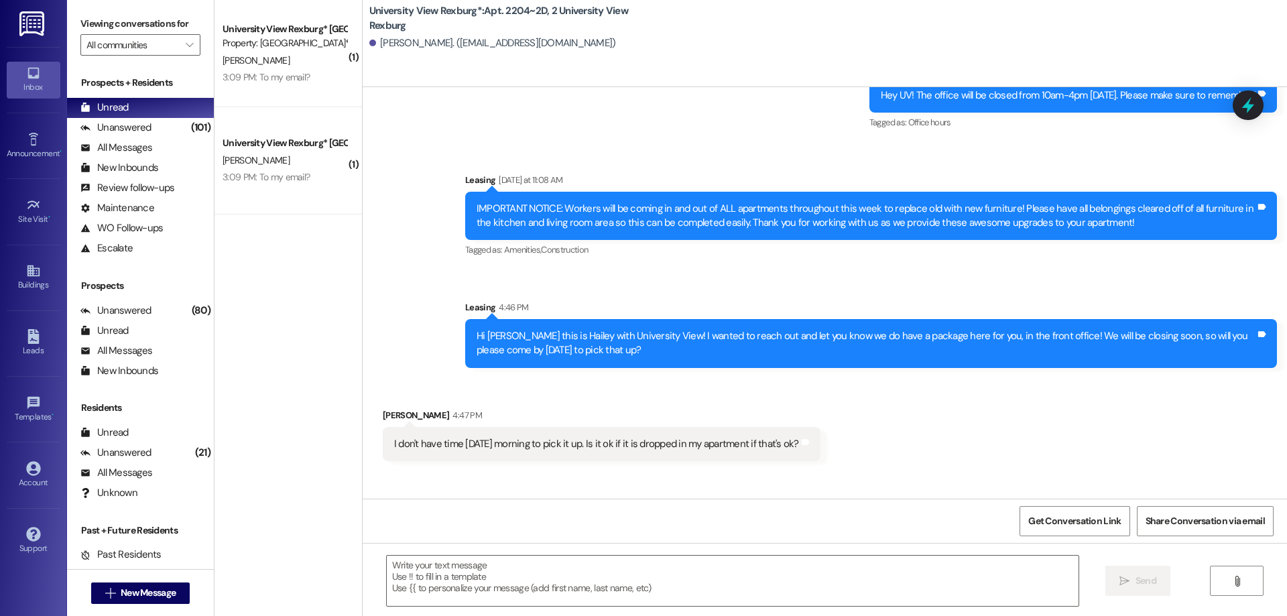
scroll to position [5709, 0]
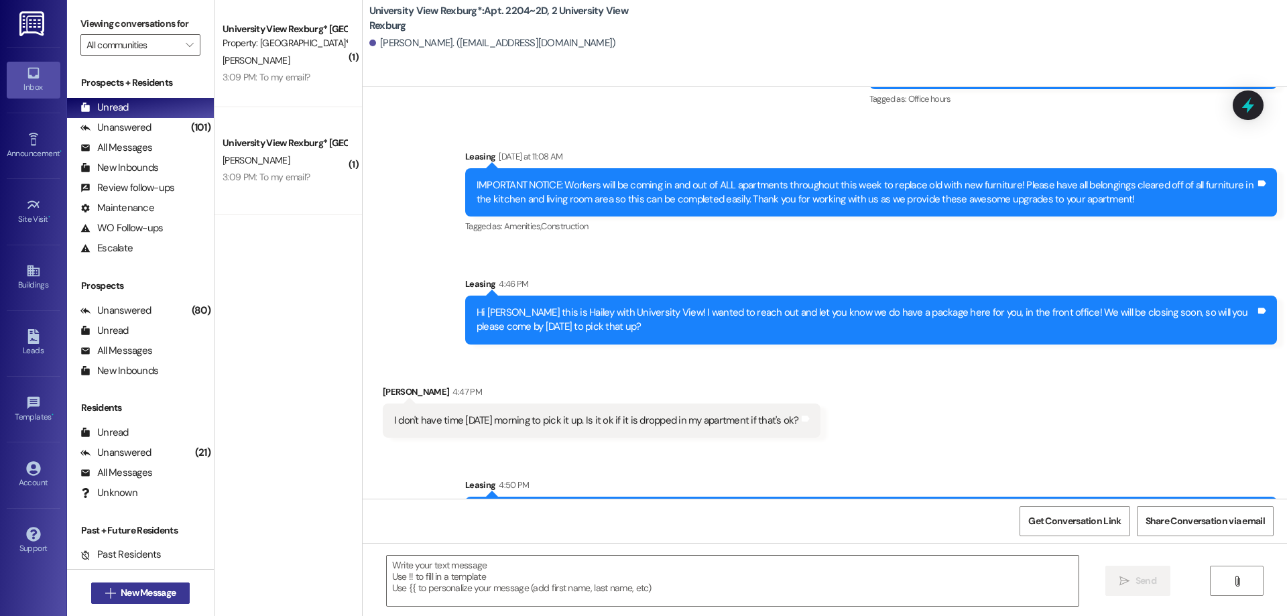
click at [137, 591] on span "New Message" at bounding box center [148, 593] width 55 height 14
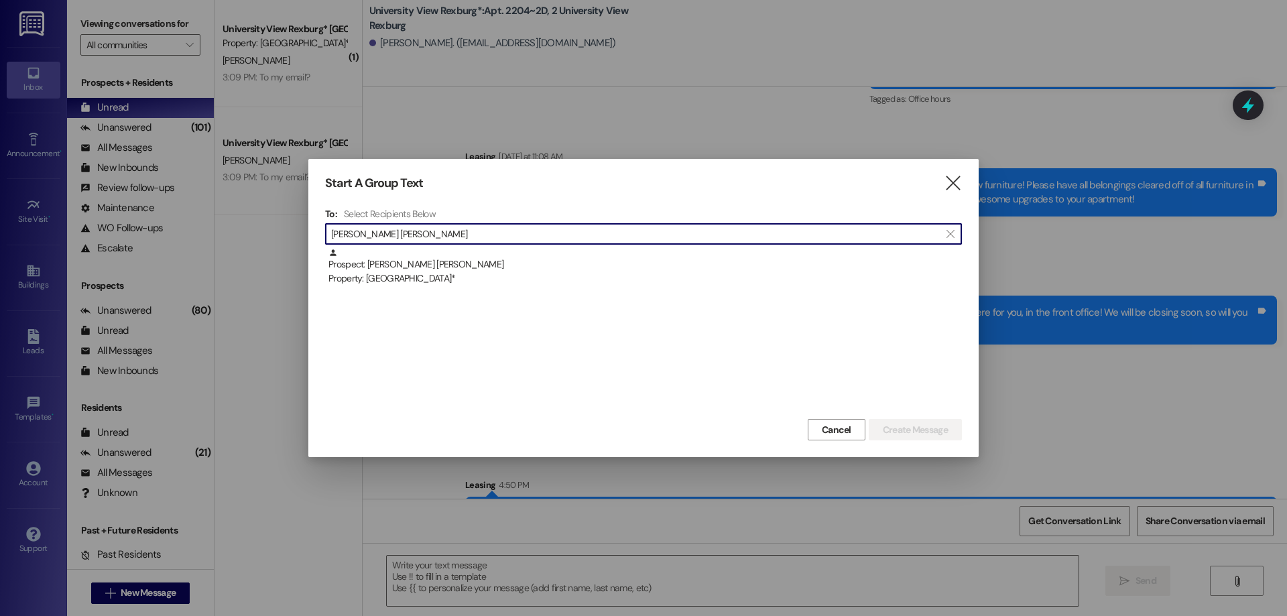
type input "[PERSON_NAME] [PERSON_NAME]"
click at [465, 265] on div "Prospect: [PERSON_NAME] [PERSON_NAME] Property: [GEOGRAPHIC_DATA]*" at bounding box center [644, 267] width 633 height 38
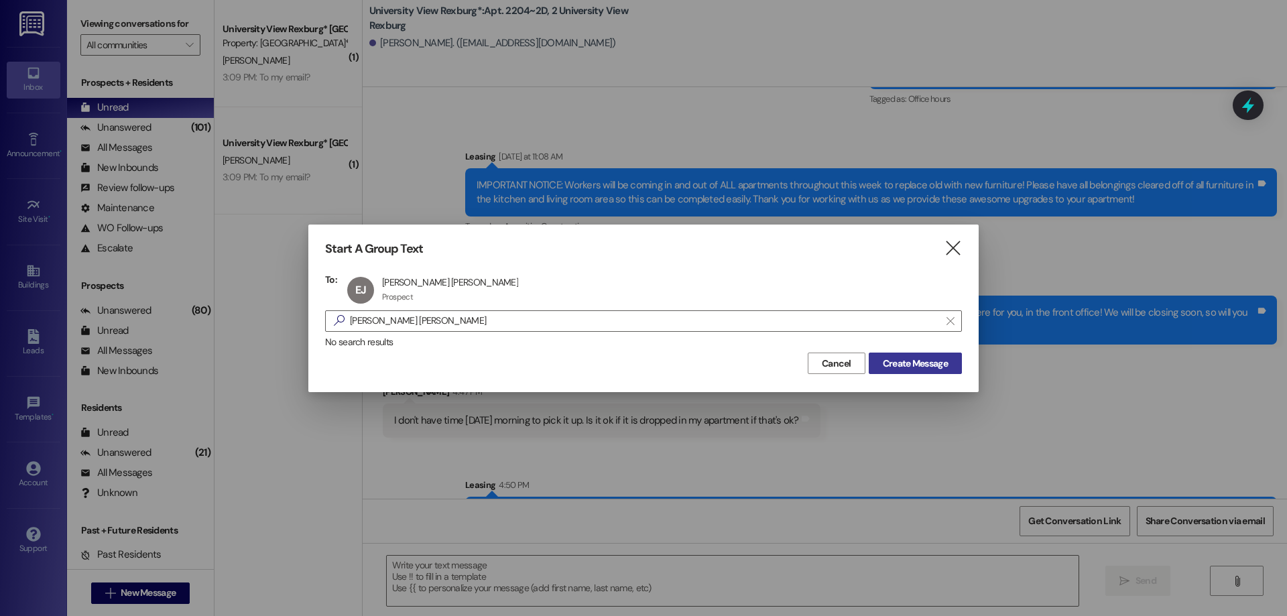
click at [914, 363] on span "Create Message" at bounding box center [915, 364] width 65 height 14
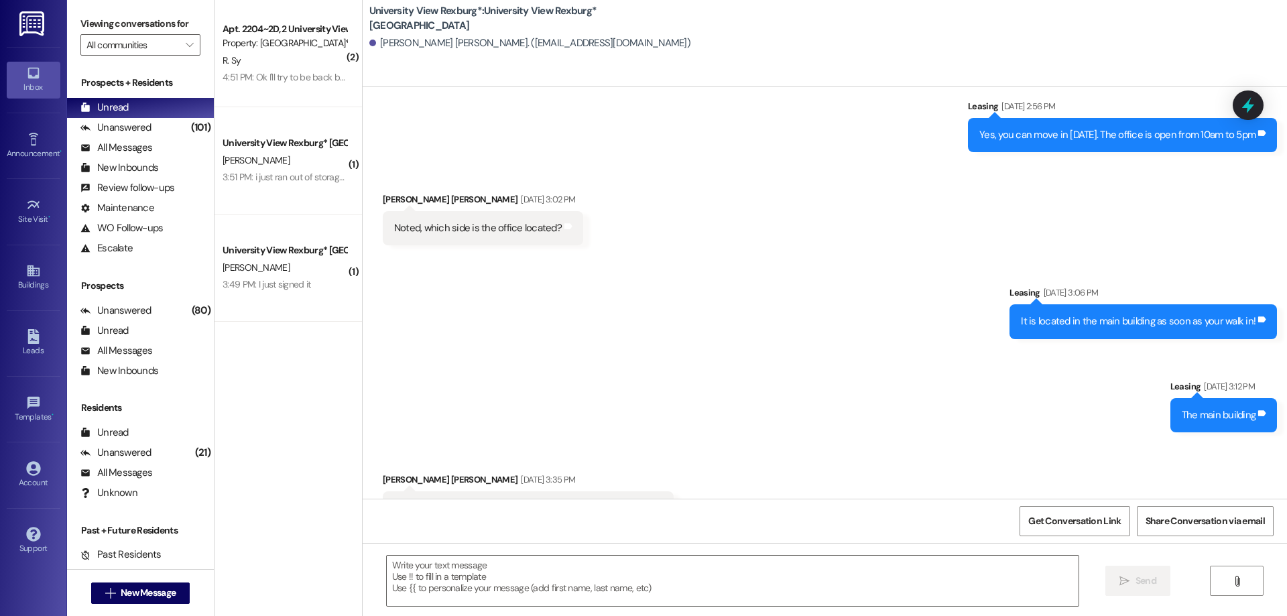
scroll to position [2611, 0]
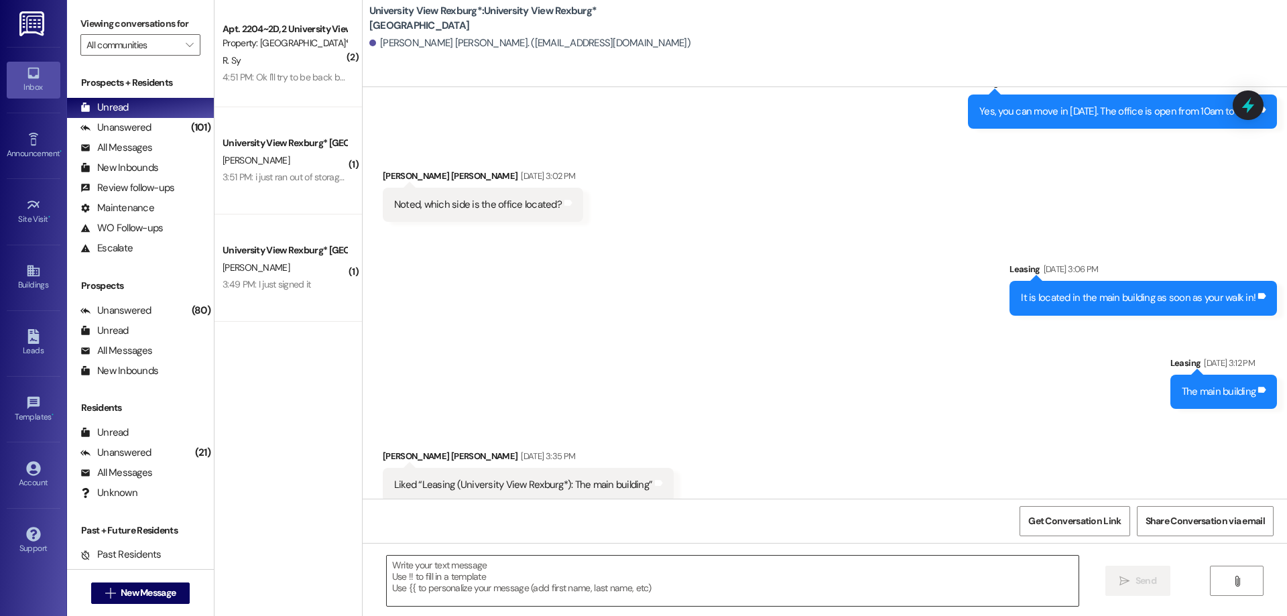
click at [603, 578] on textarea at bounding box center [733, 581] width 692 height 50
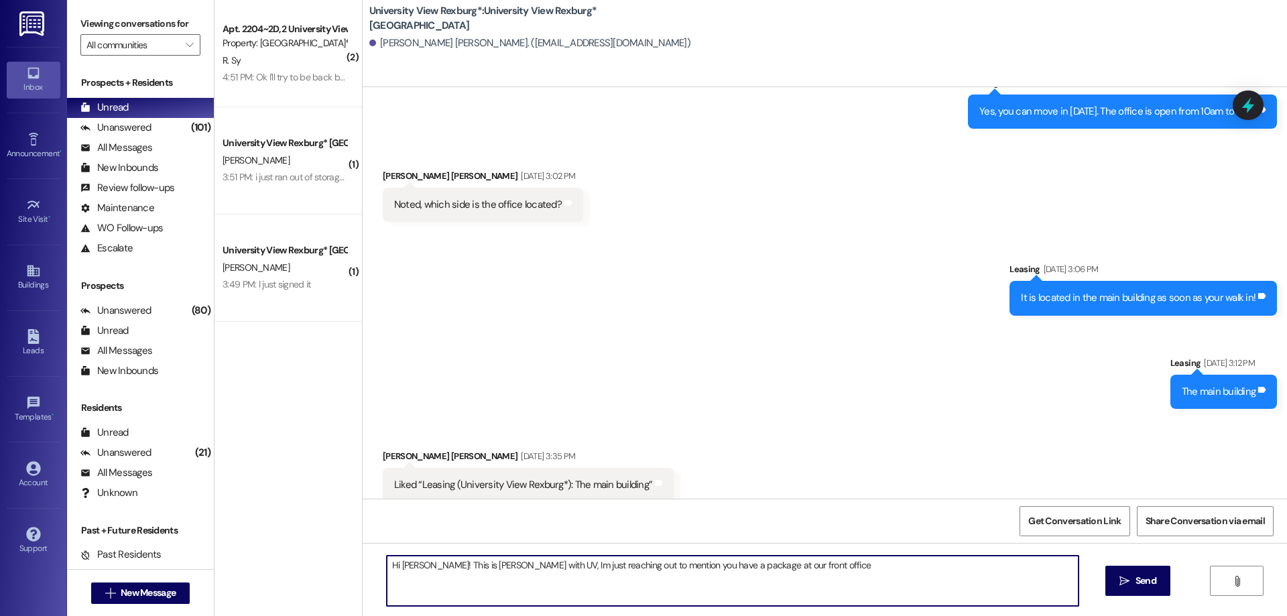
click at [702, 569] on textarea "Hi [PERSON_NAME]! This is [PERSON_NAME] with UV, Im just reaching out to mentio…" at bounding box center [733, 581] width 692 height 50
click at [504, 561] on textarea "Hi [PERSON_NAME]! This is [PERSON_NAME] with UV, Im just reaching out to mentio…" at bounding box center [733, 581] width 692 height 50
click at [823, 564] on textarea "Hi [PERSON_NAME]! This is [PERSON_NAME] with UV, I'm just reaching out to menti…" at bounding box center [733, 581] width 692 height 50
click at [908, 568] on textarea "Hi [PERSON_NAME]! This is [PERSON_NAME] with UV, I'm just reaching out to menti…" at bounding box center [733, 581] width 692 height 50
click at [998, 567] on textarea "Hi [PERSON_NAME]! This is [PERSON_NAME] with UV, I'm just reaching out to menti…" at bounding box center [733, 581] width 692 height 50
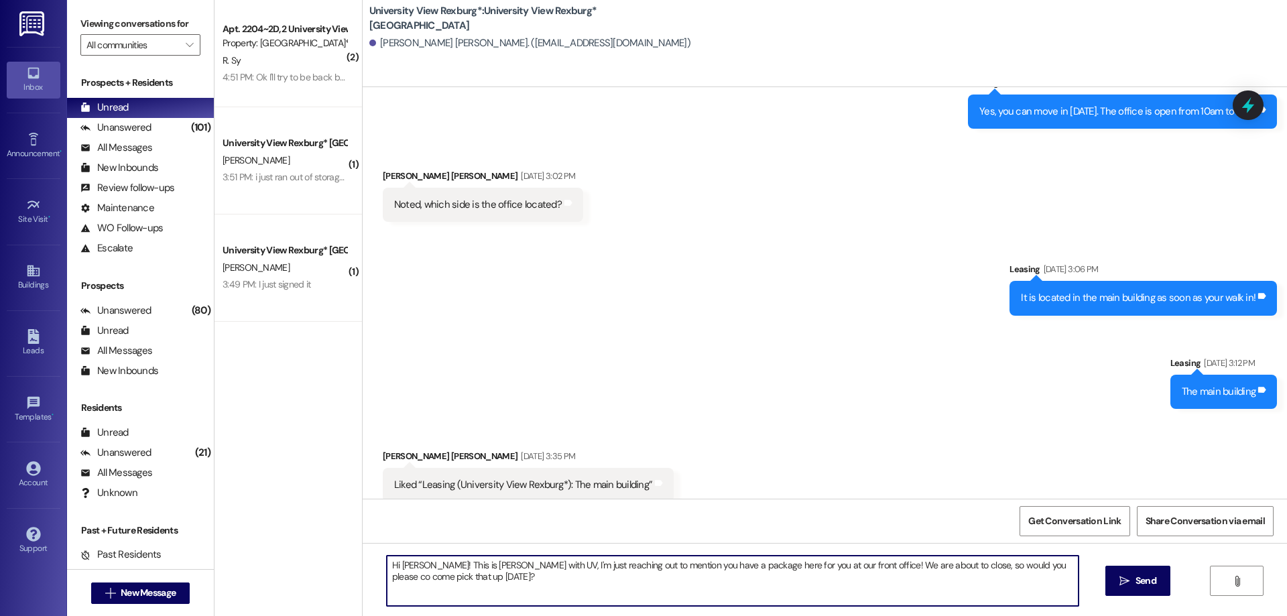
click at [1001, 567] on textarea "Hi [PERSON_NAME]! This is [PERSON_NAME] with UV, I'm just reaching out to menti…" at bounding box center [733, 581] width 692 height 50
type textarea "Hi [PERSON_NAME]! This is [PERSON_NAME] with UV, I'm just reaching out to menti…"
click at [1125, 584] on icon "" at bounding box center [1124, 581] width 10 height 11
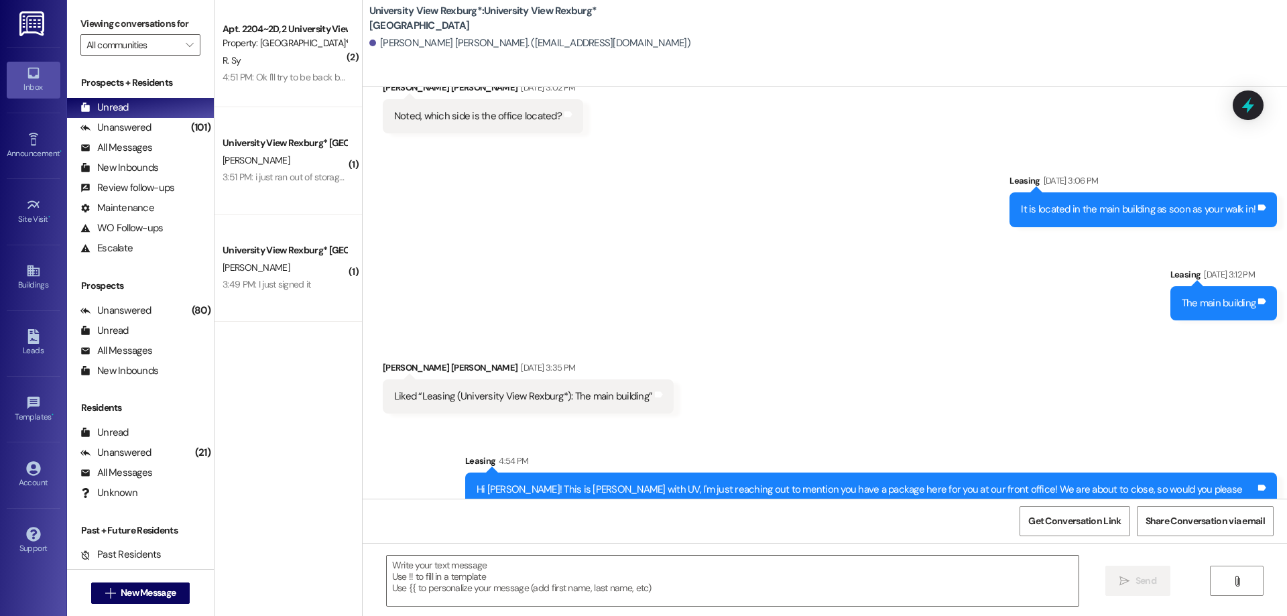
scroll to position [2704, 0]
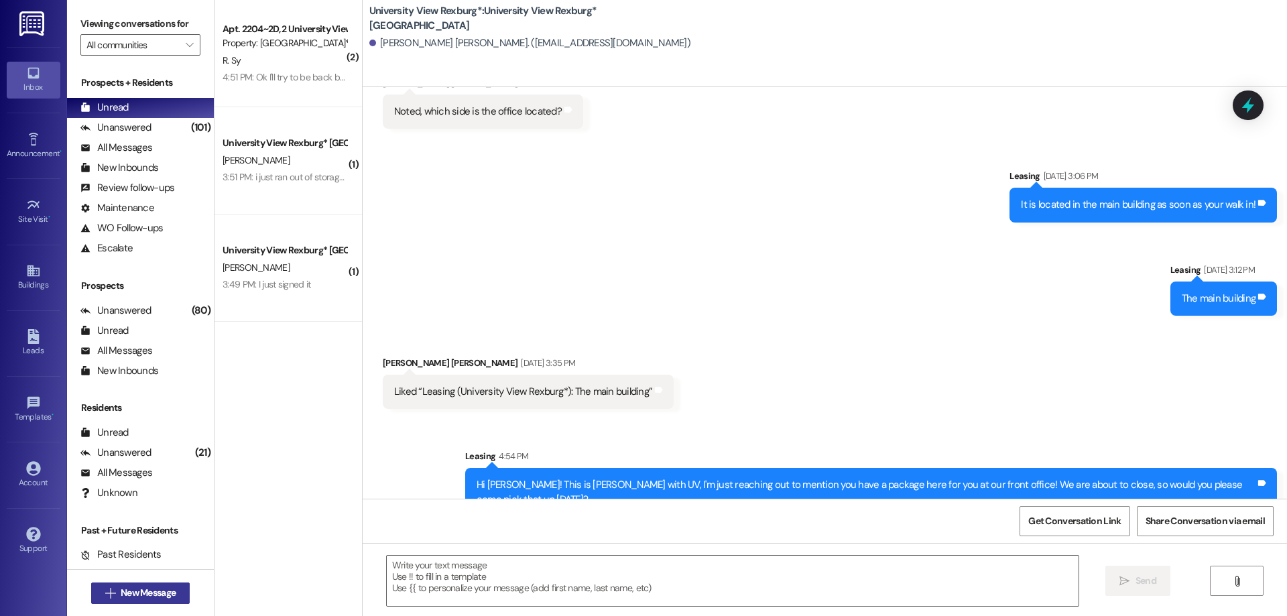
click at [143, 594] on span "New Message" at bounding box center [148, 593] width 55 height 14
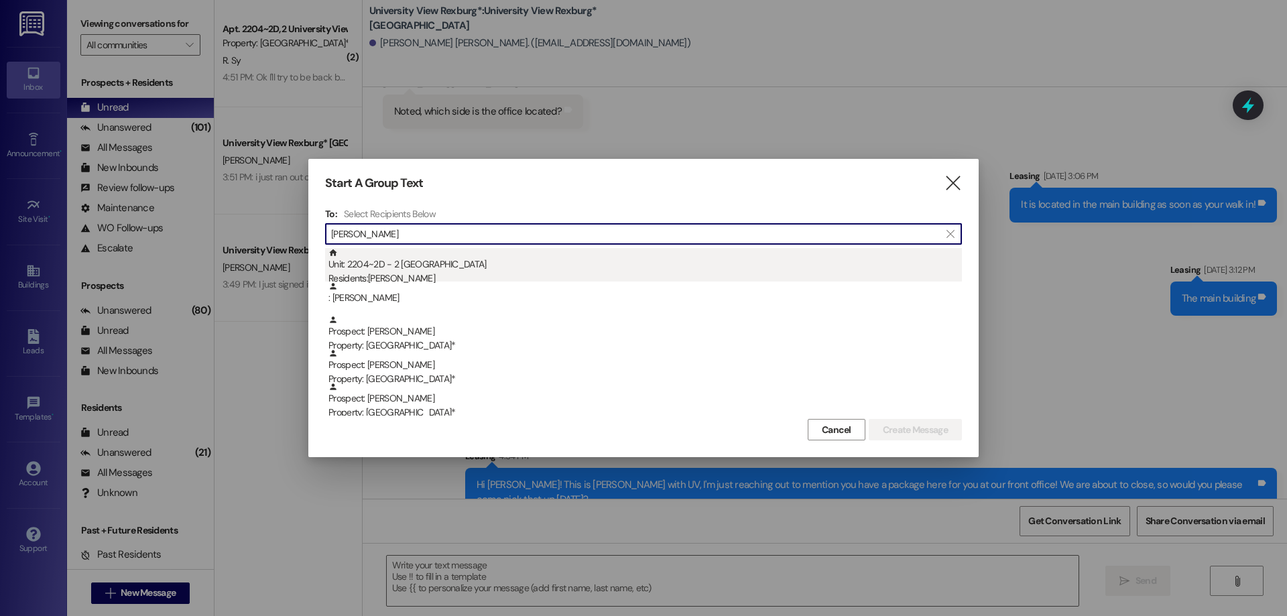
type input "[PERSON_NAME]"
click at [399, 271] on div "Residents: [PERSON_NAME]" at bounding box center [644, 278] width 633 height 14
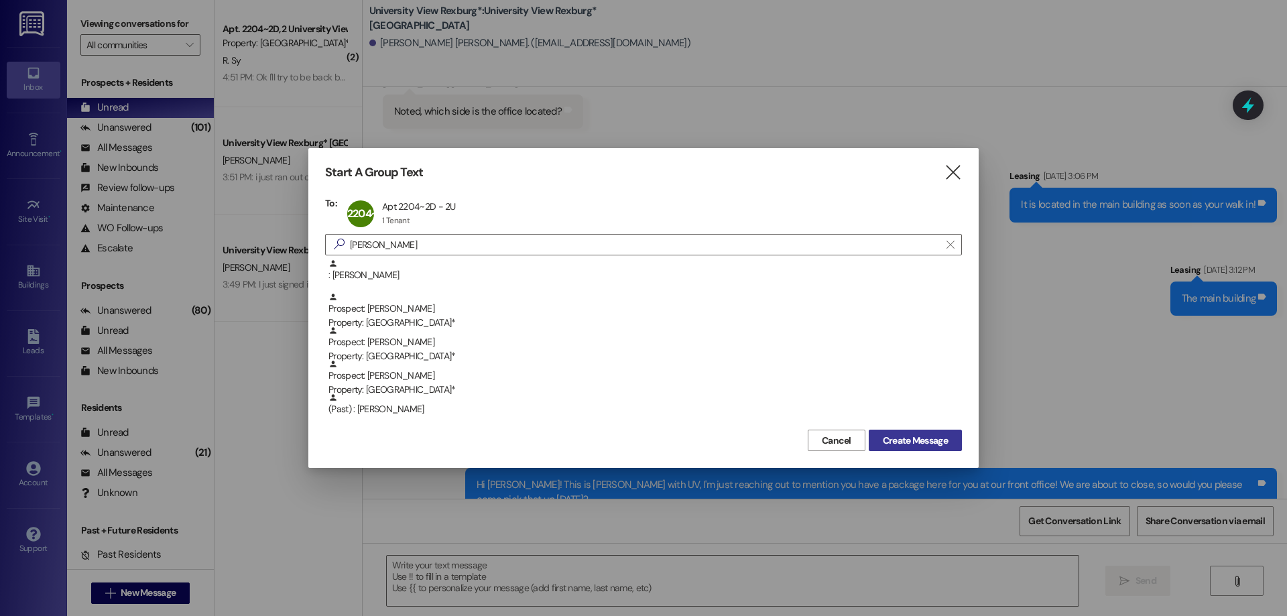
click at [932, 444] on span "Create Message" at bounding box center [915, 441] width 65 height 14
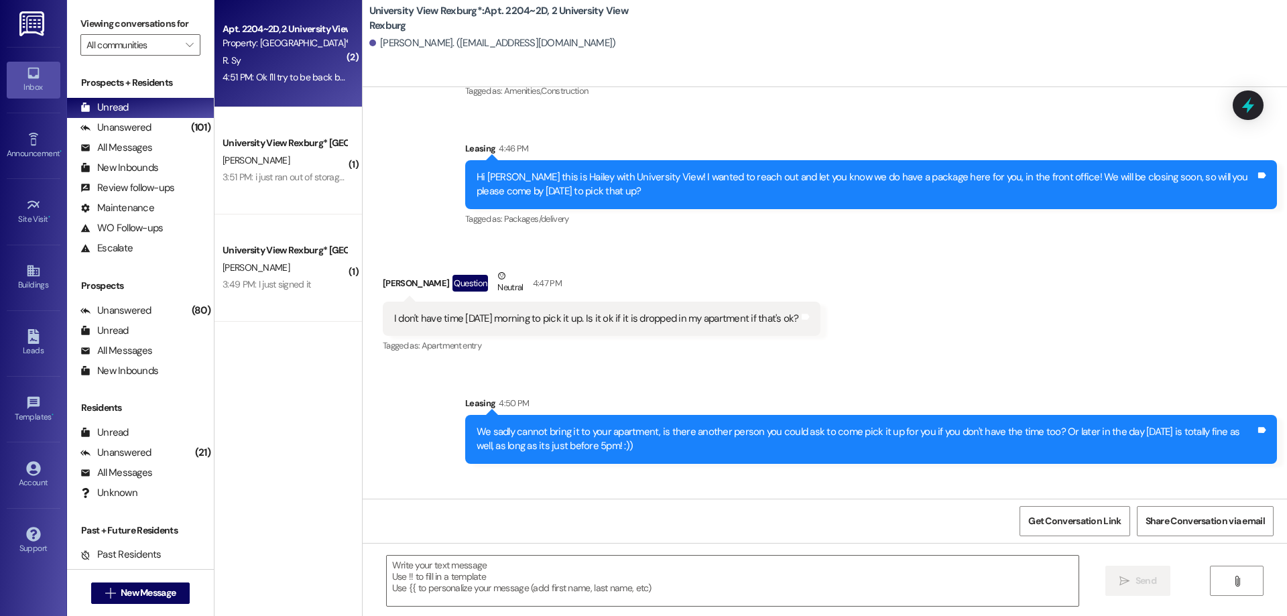
scroll to position [5875, 0]
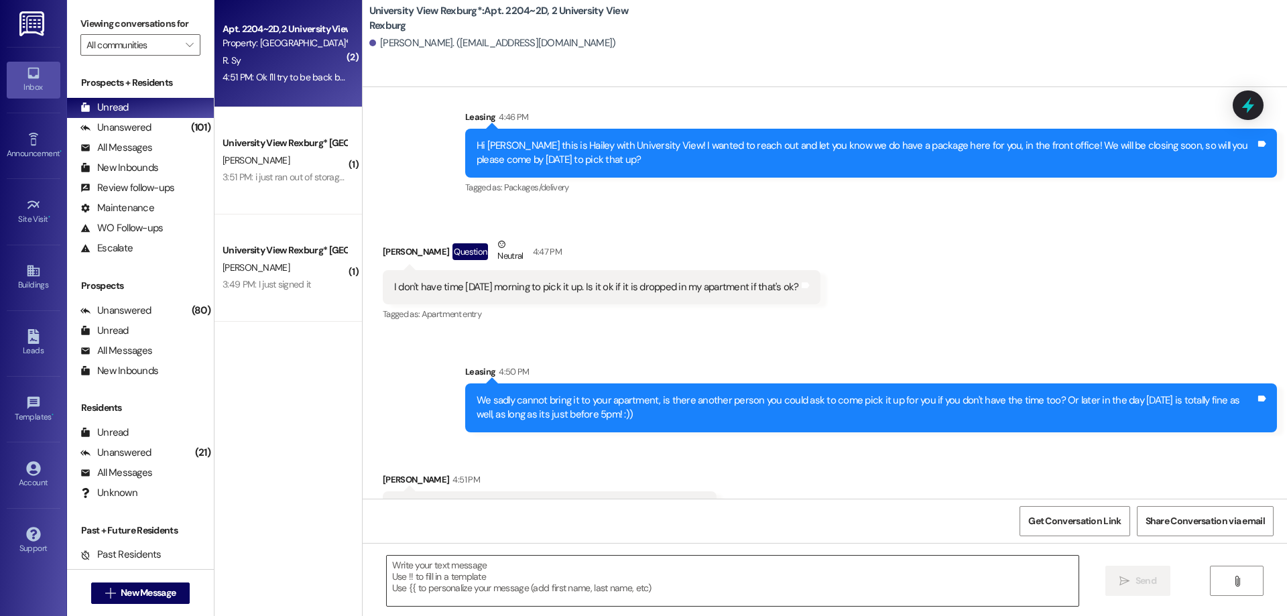
click at [523, 578] on textarea at bounding box center [733, 581] width 692 height 50
click at [1037, 18] on icon "Close toast" at bounding box center [1035, 19] width 8 height 8
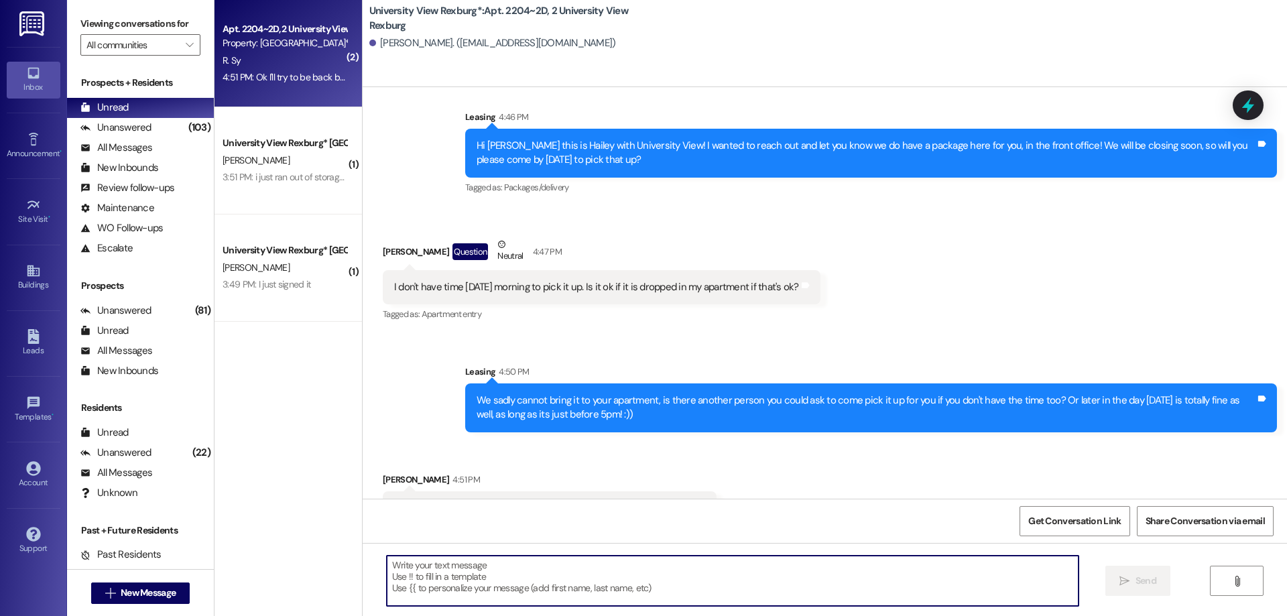
click at [546, 586] on textarea at bounding box center [733, 581] width 692 height 50
type textarea "W"
type textarea "o"
type textarea "O"
type textarea "Okay, thank you! We will keep an eye out!"
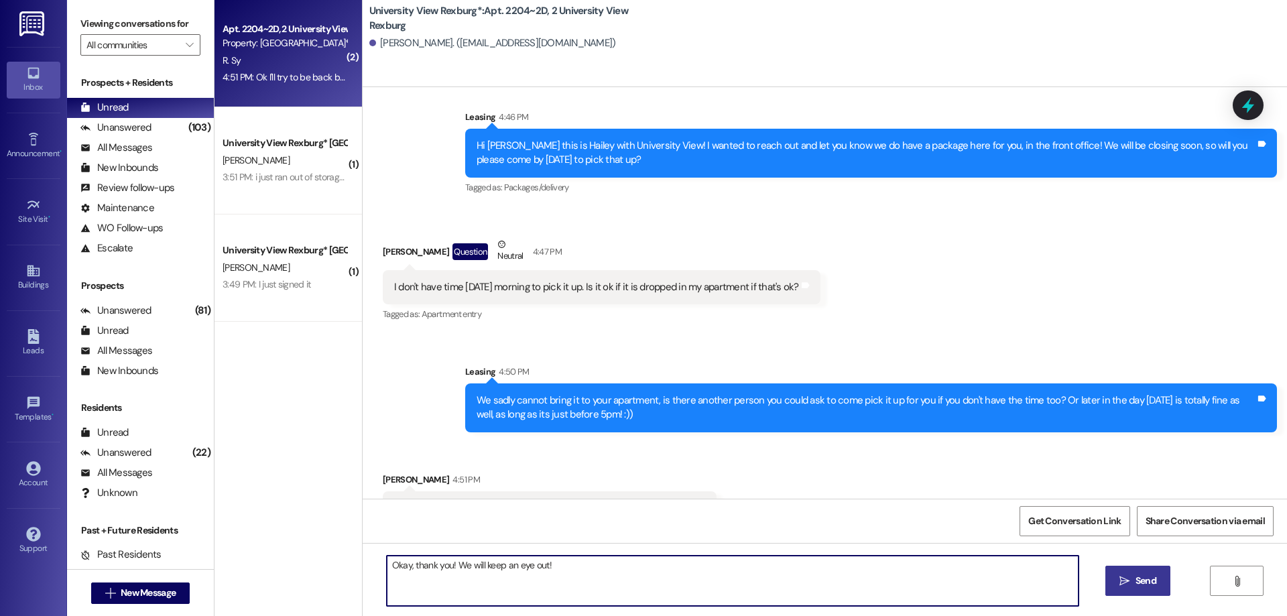
click at [1123, 577] on icon "" at bounding box center [1124, 581] width 10 height 11
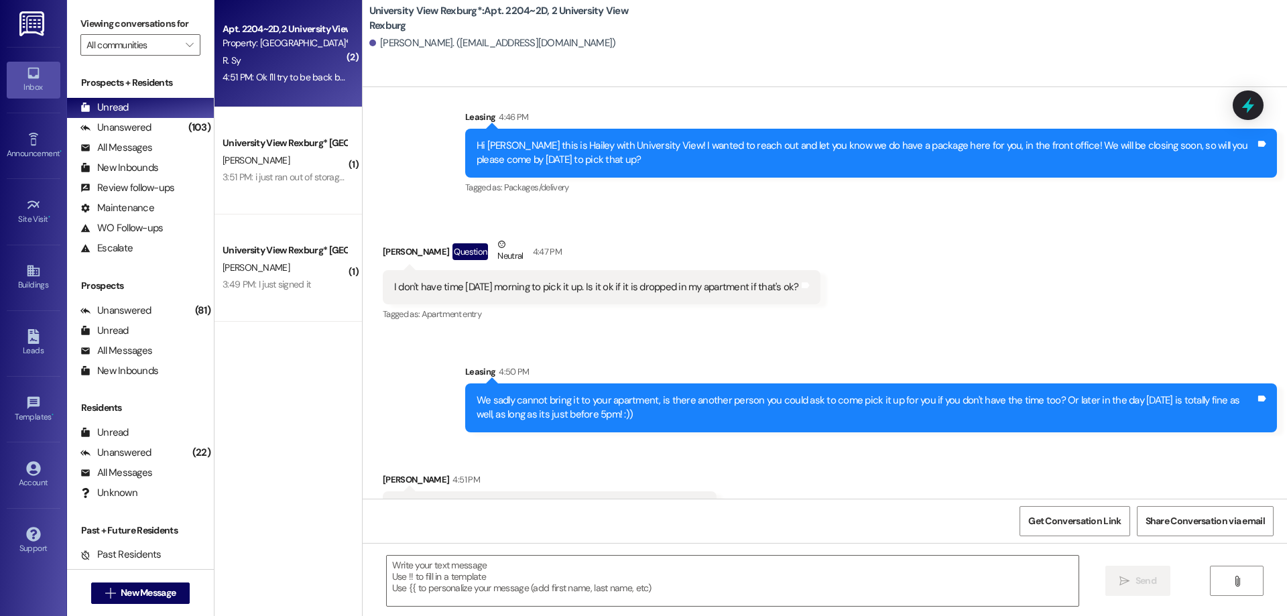
scroll to position [5875, 0]
